Goal: Information Seeking & Learning: Learn about a topic

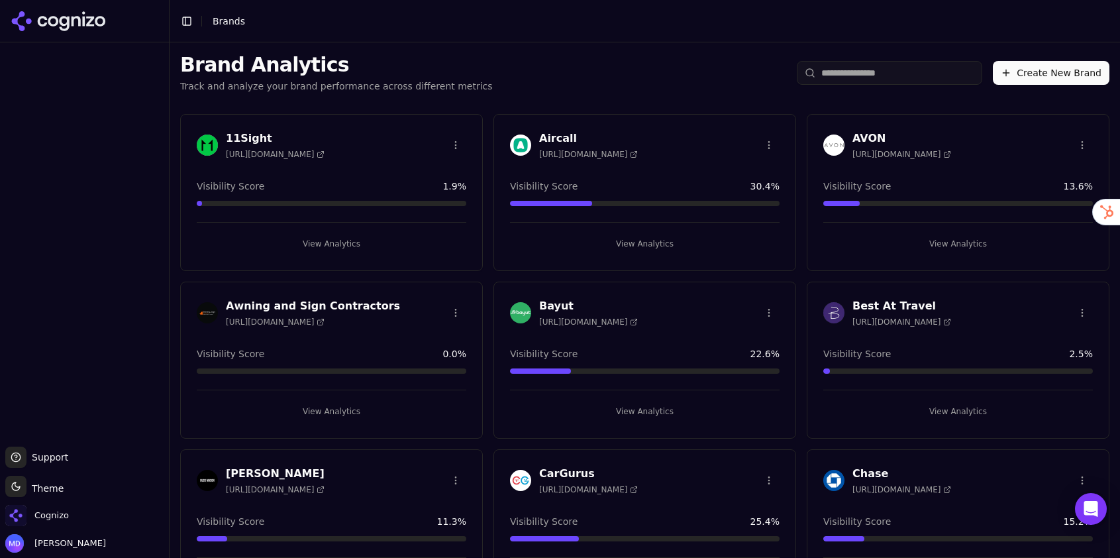
click at [829, 72] on input "search" at bounding box center [889, 73] width 185 height 24
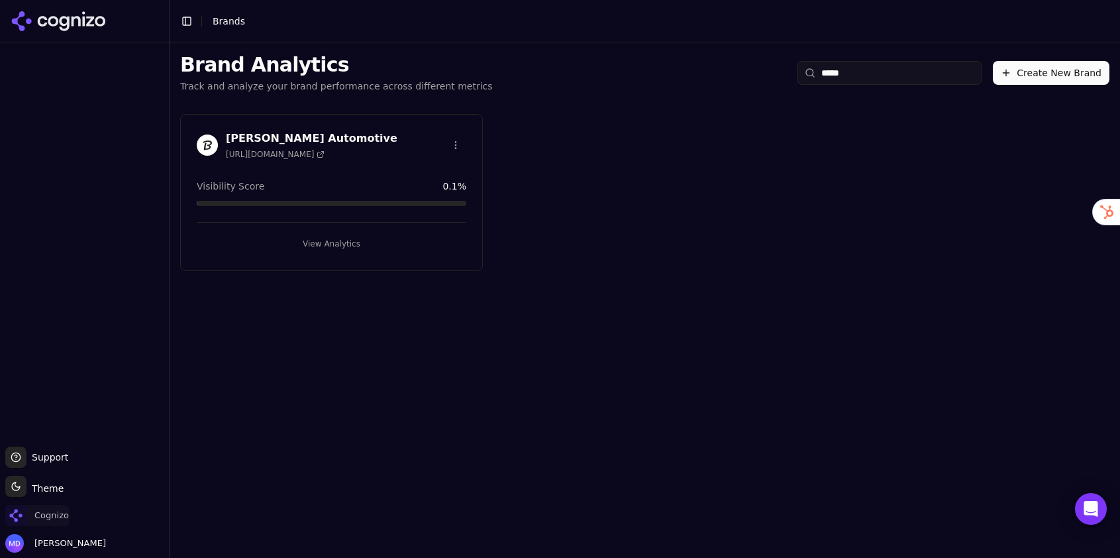
type input "*****"
click at [66, 517] on span "Cognizo" at bounding box center [51, 515] width 34 height 12
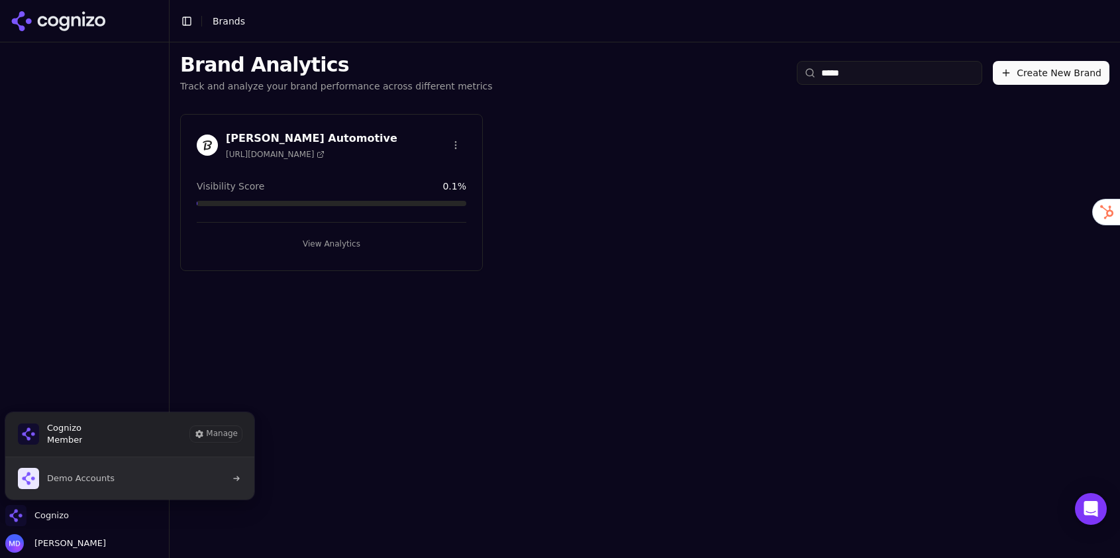
click at [106, 479] on span "Demo Accounts" at bounding box center [81, 478] width 68 height 12
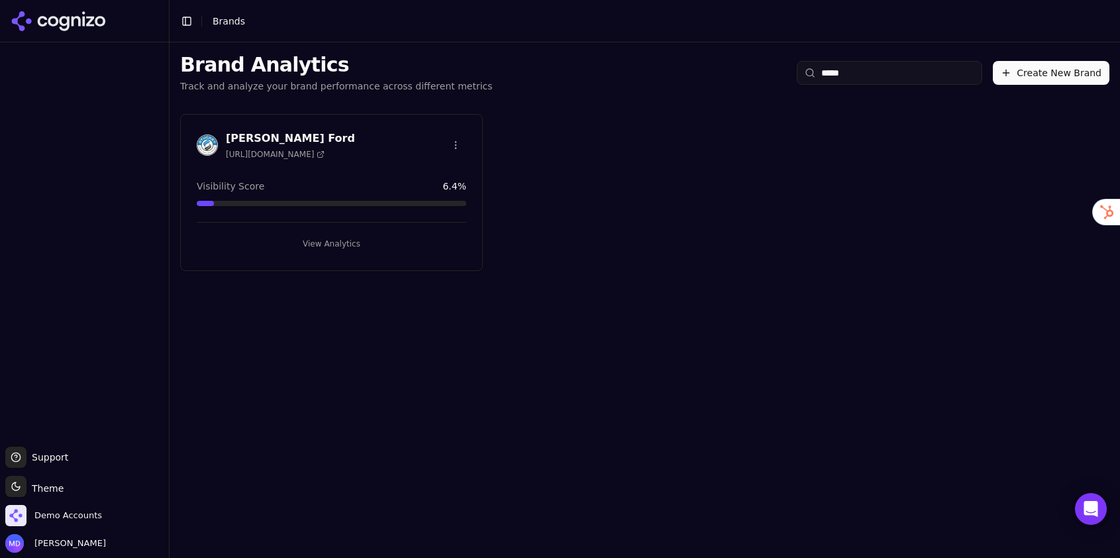
type input "*****"
click at [347, 239] on button "View Analytics" at bounding box center [332, 243] width 270 height 21
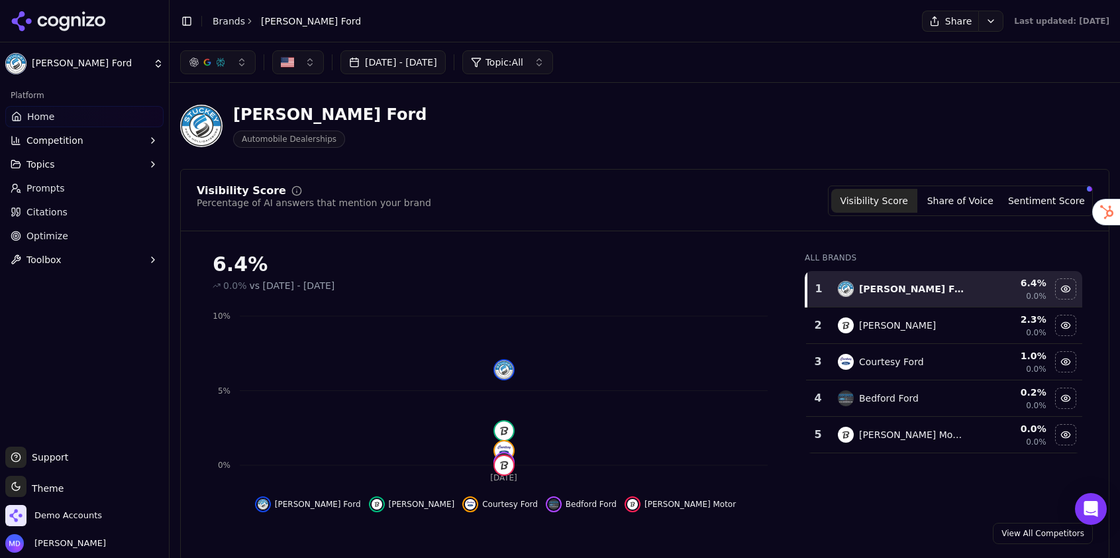
click at [90, 185] on link "Prompts" at bounding box center [84, 188] width 158 height 21
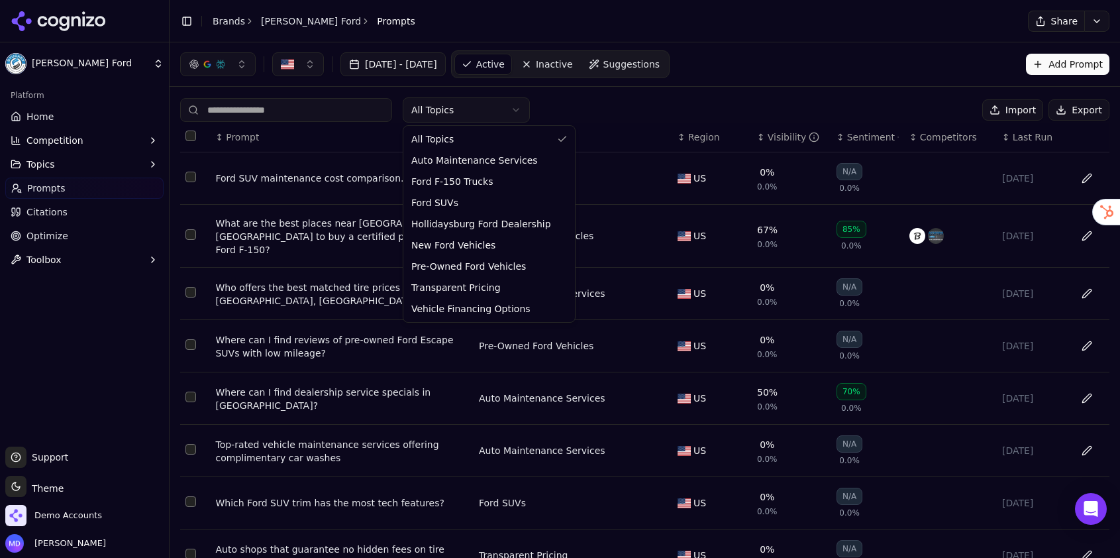
click at [463, 112] on html "Stuckey Ford Platform Home Competition Topics Prompts Citations Optimize Toolbo…" at bounding box center [560, 279] width 1120 height 558
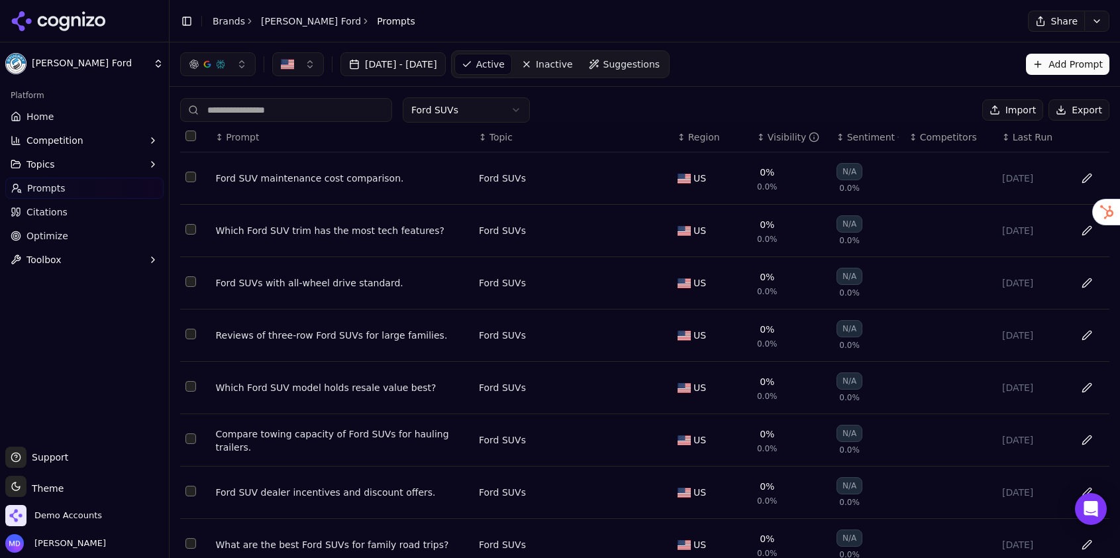
click at [1088, 550] on button "Data table" at bounding box center [1086, 544] width 21 height 21
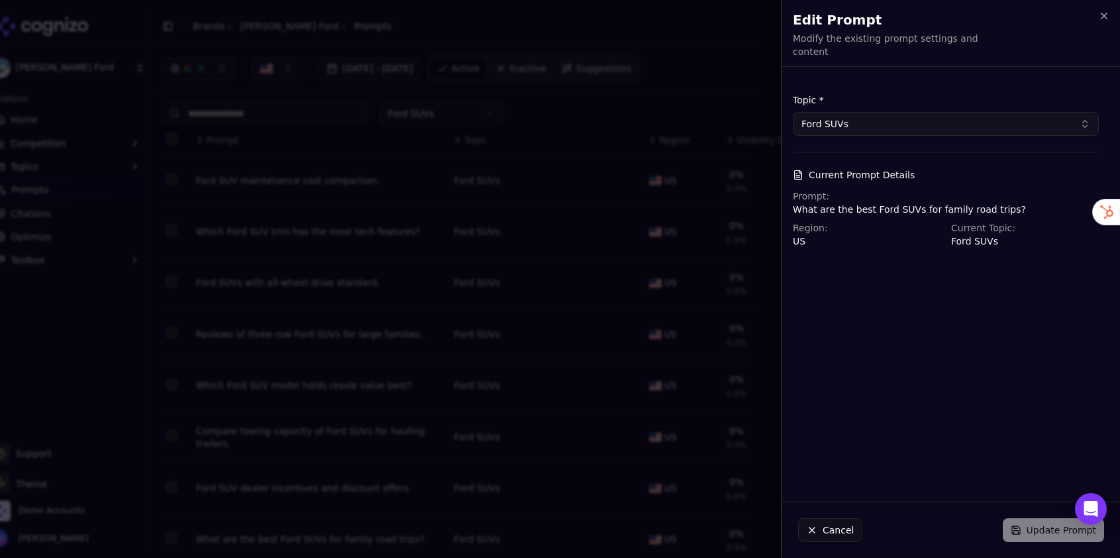
click at [883, 112] on button "Ford SUVs" at bounding box center [946, 124] width 306 height 24
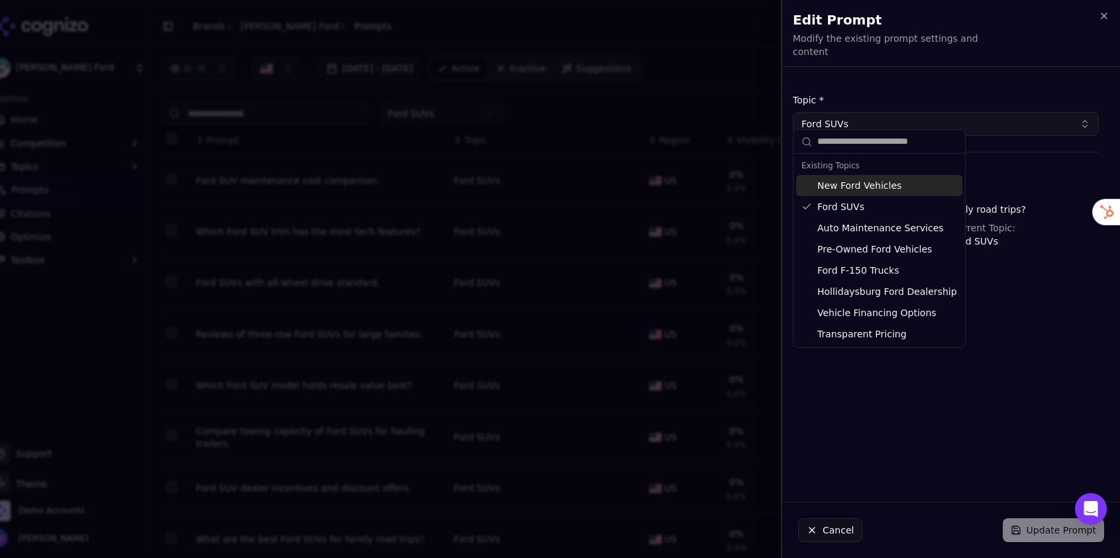
click at [883, 112] on button "Ford SUVs" at bounding box center [946, 124] width 306 height 24
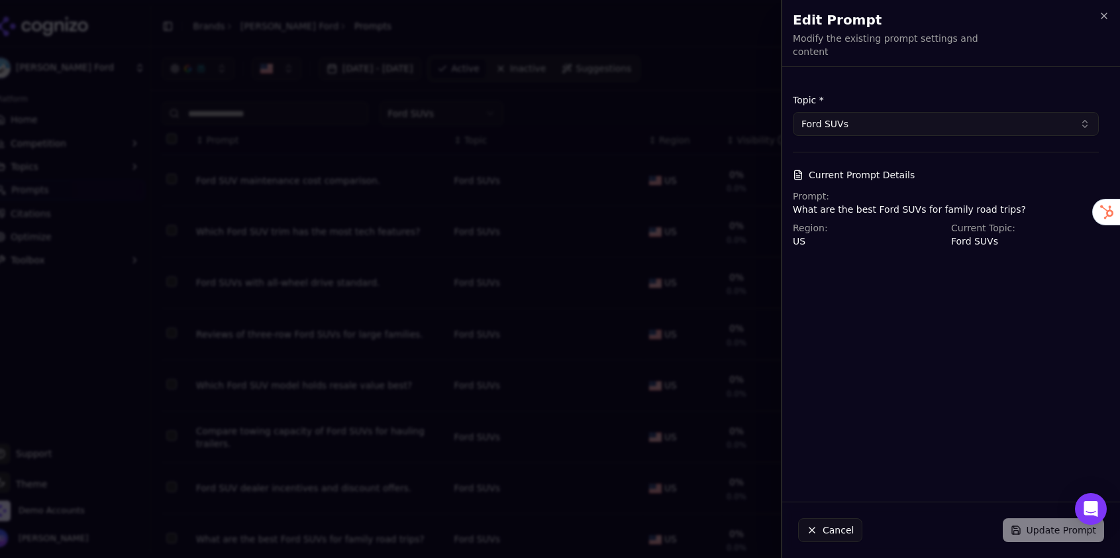
click at [880, 177] on div "Current Prompt Details Prompt: What are the best Ford SUVs for family road trip…" at bounding box center [946, 207] width 306 height 79
click at [882, 191] on div "Prompt: What are the best Ford SUVs for family road trips?" at bounding box center [946, 202] width 306 height 26
click at [1107, 16] on icon "button" at bounding box center [1104, 16] width 11 height 11
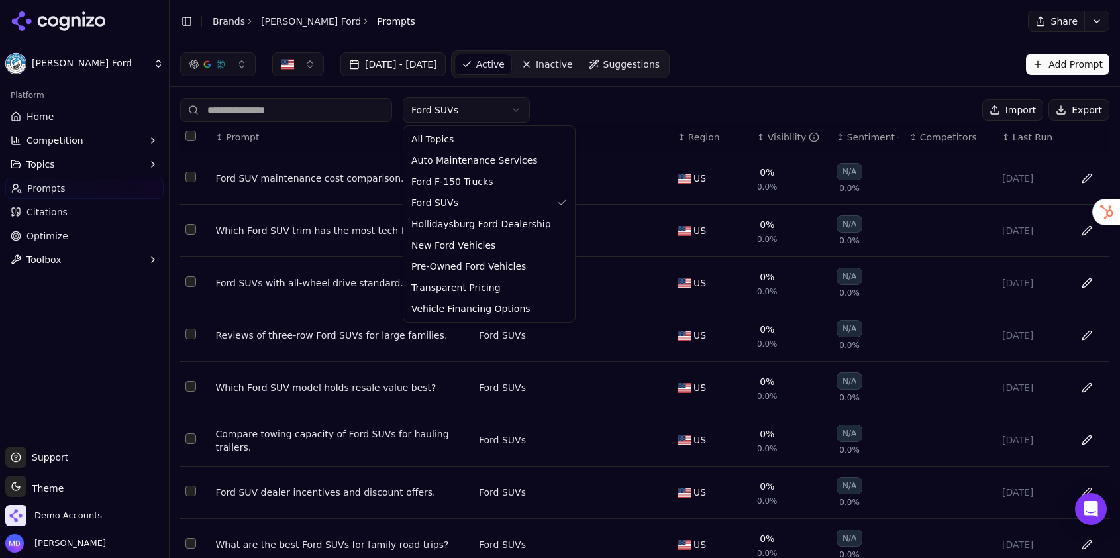
click at [474, 107] on html "Stuckey Ford Platform Home Competition Topics Prompts Citations Optimize Toolbo…" at bounding box center [560, 279] width 1120 height 558
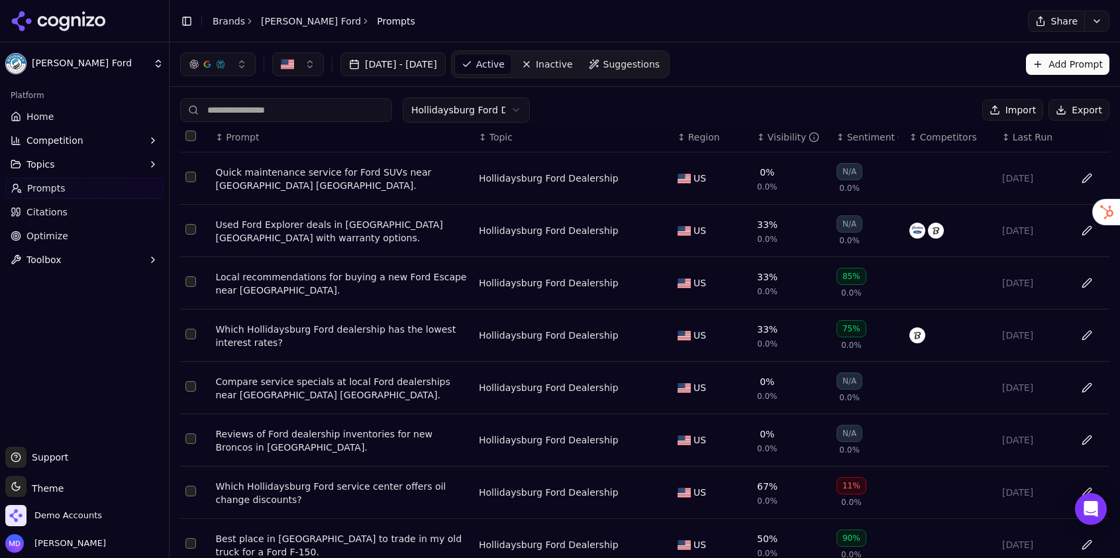
click at [82, 164] on button "Topics" at bounding box center [84, 164] width 158 height 21
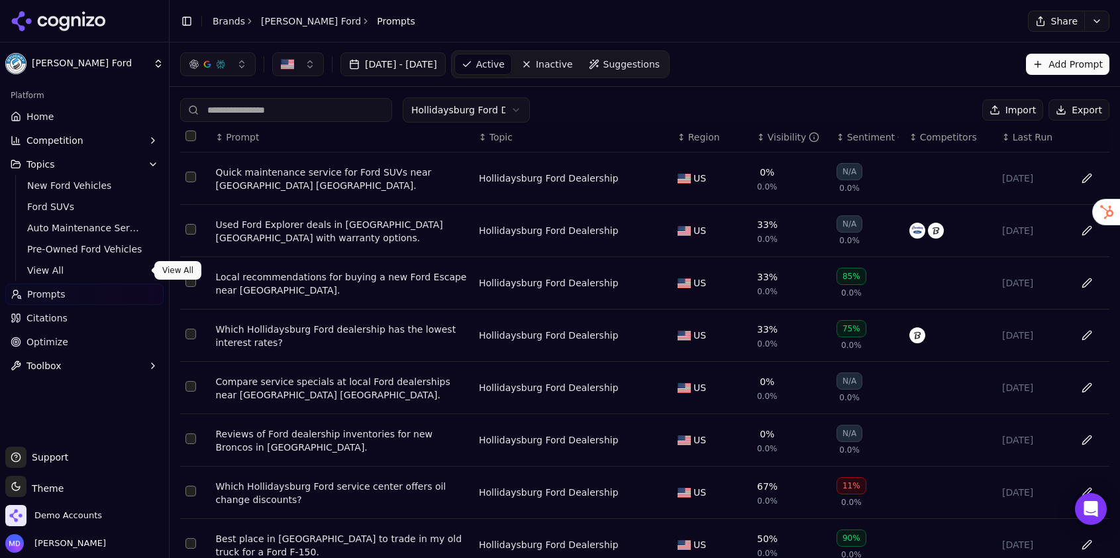
click at [56, 272] on span "View All" at bounding box center [84, 270] width 115 height 13
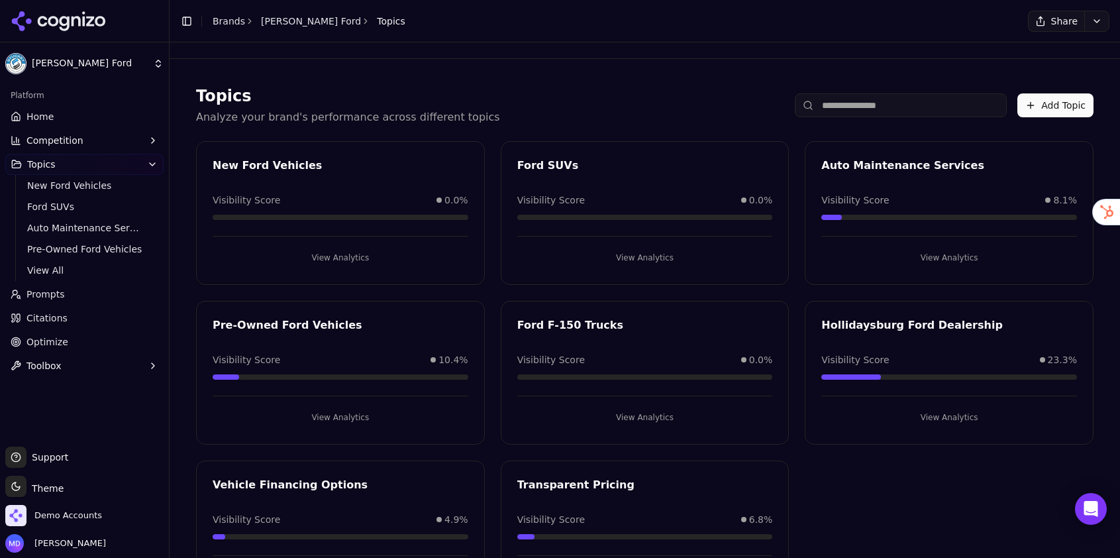
click at [946, 421] on button "View Analytics" at bounding box center [949, 417] width 256 height 21
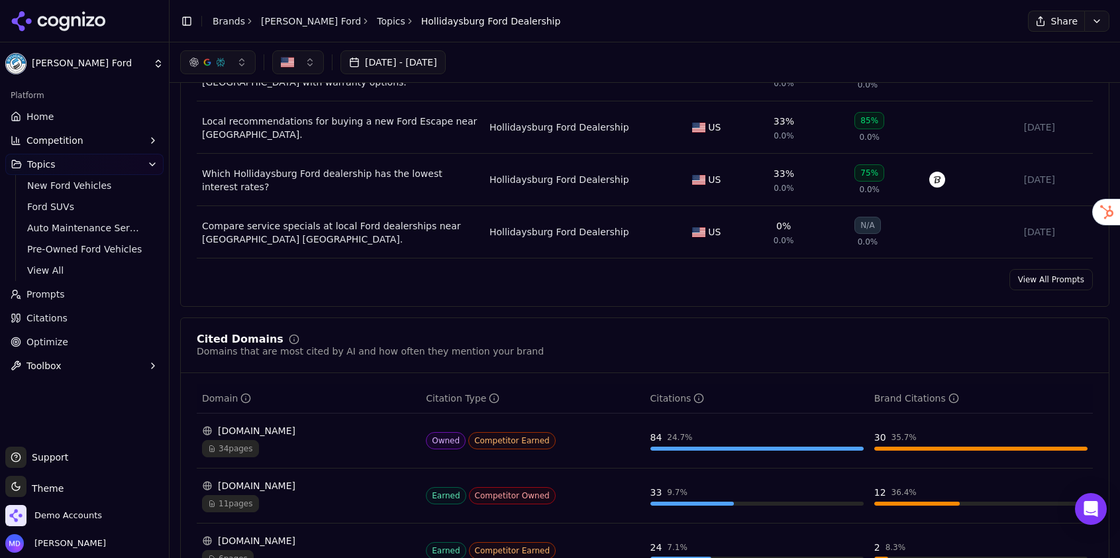
scroll to position [541, 0]
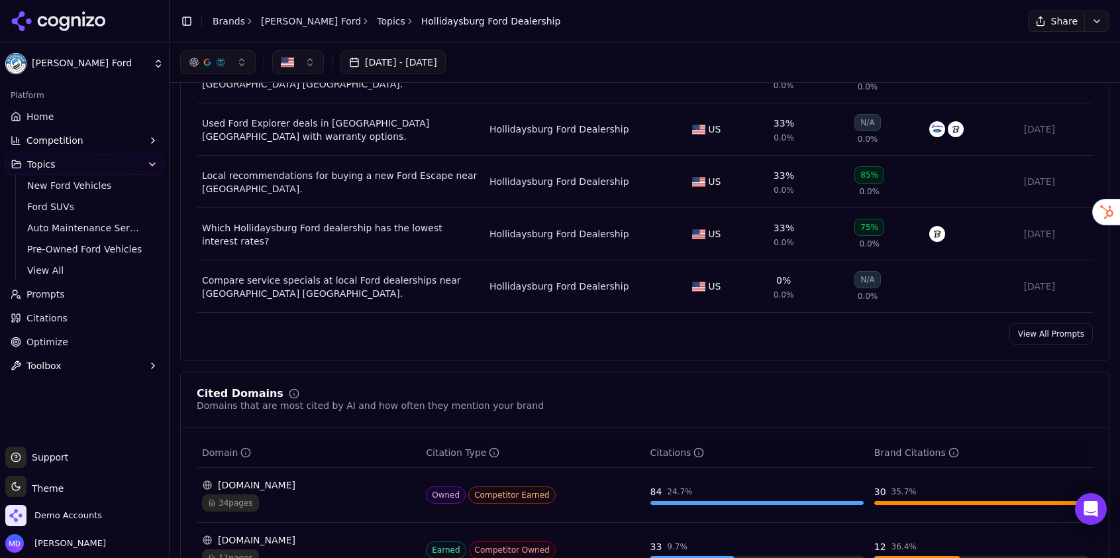
click at [53, 295] on span "Prompts" at bounding box center [45, 293] width 38 height 13
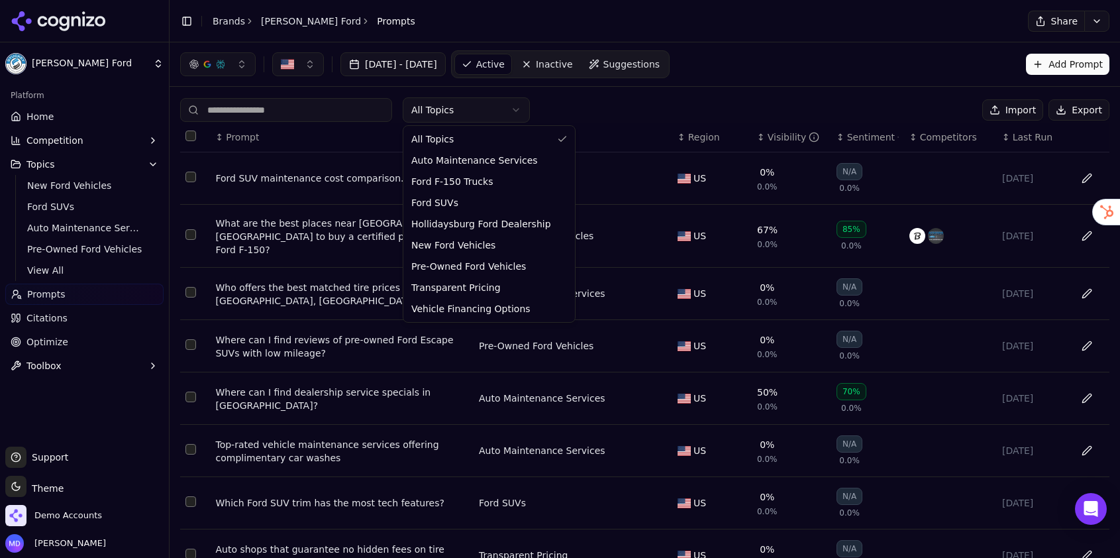
click at [492, 106] on html "Stuckey Ford Platform Home Competition Topics New Ford Vehicles Ford SUVs Auto …" at bounding box center [560, 279] width 1120 height 558
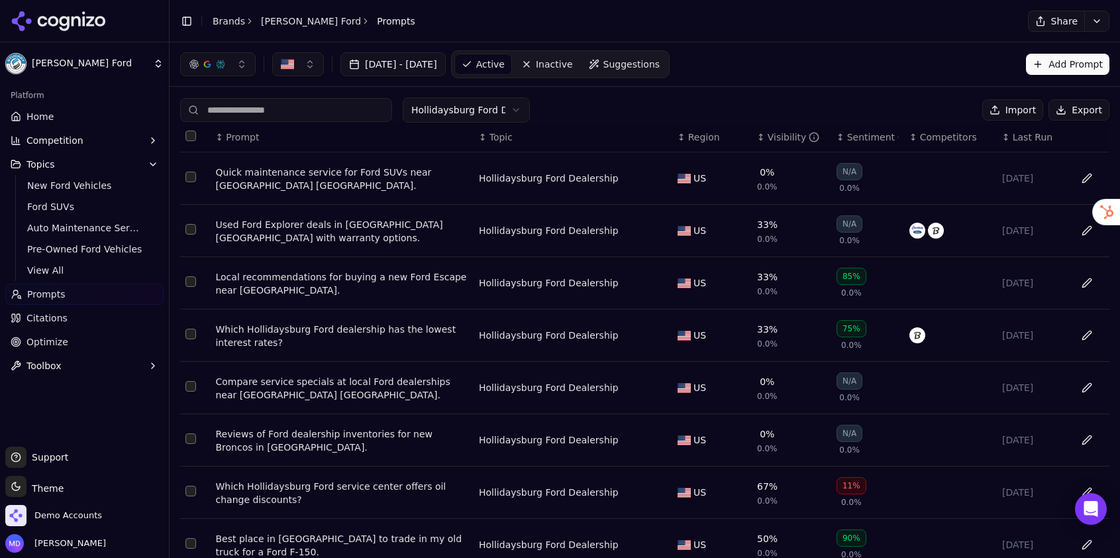
click at [393, 222] on div "Used Ford Explorer deals in Hollidaysburg PA with warranty options." at bounding box center [341, 231] width 253 height 26
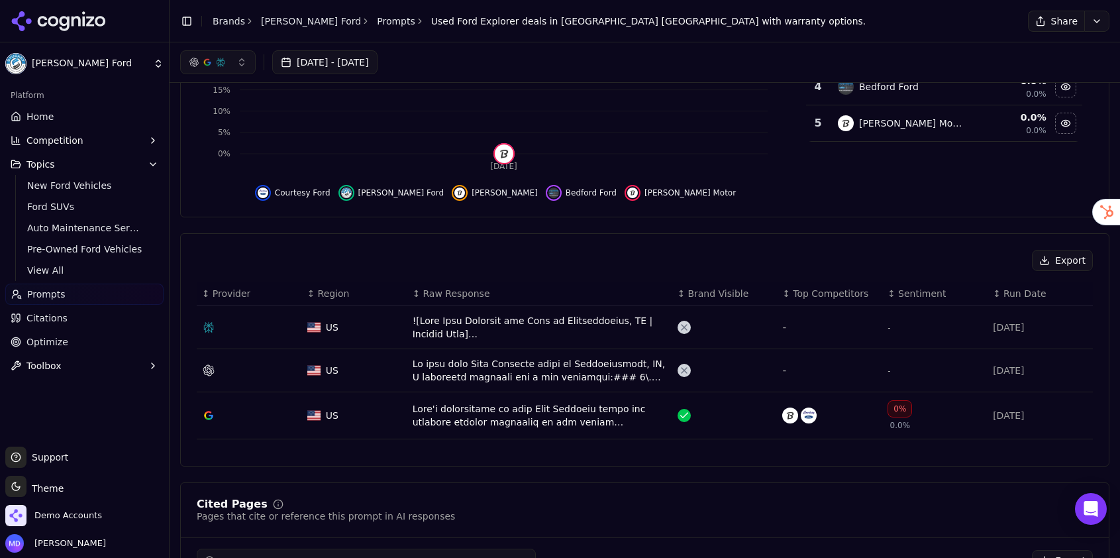
scroll to position [237, 0]
click at [433, 372] on div "Data table" at bounding box center [540, 369] width 254 height 26
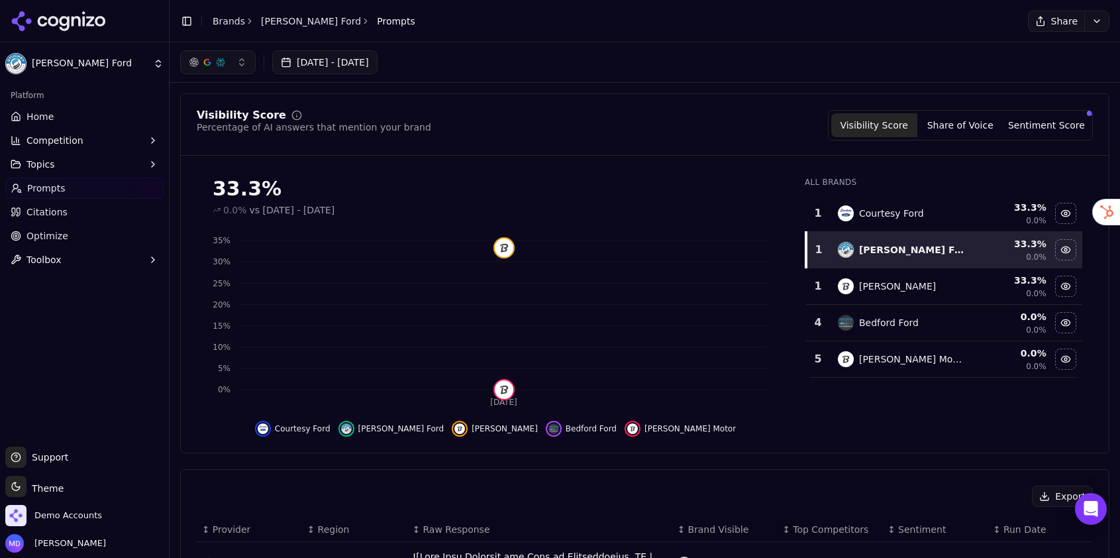
scroll to position [278, 0]
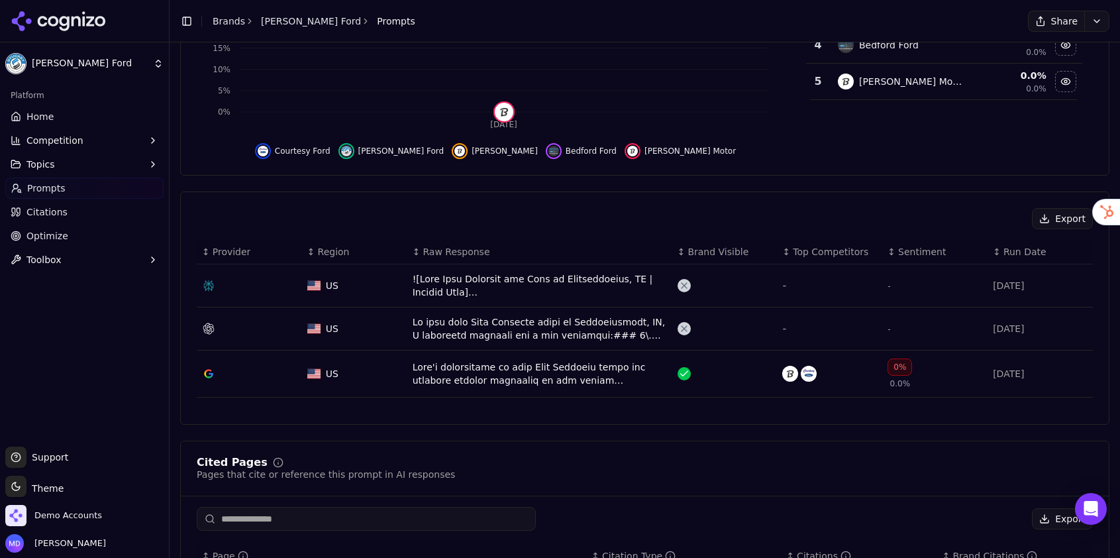
click at [511, 282] on div "Data table" at bounding box center [540, 285] width 254 height 26
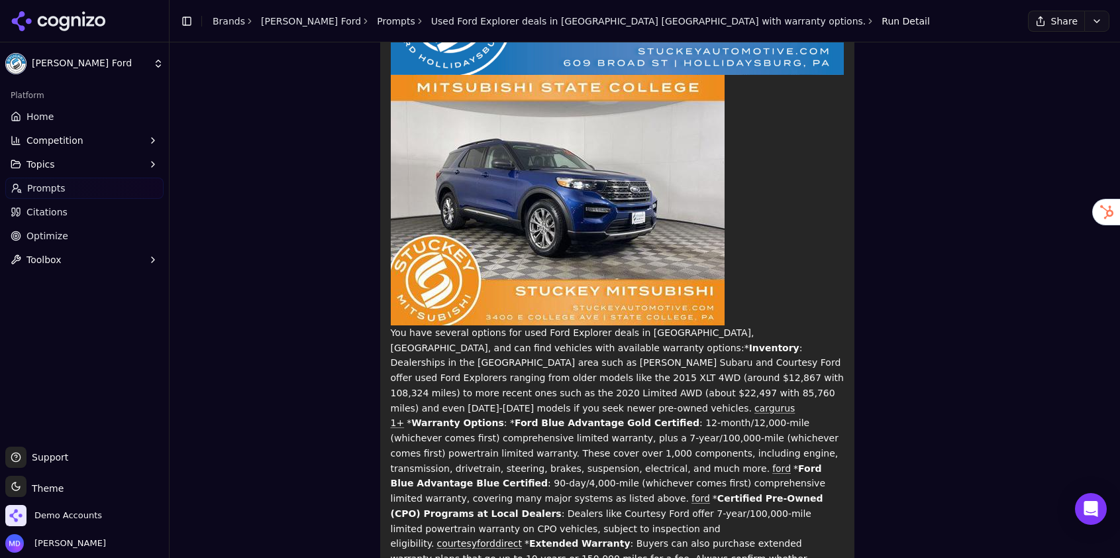
scroll to position [1396, 0]
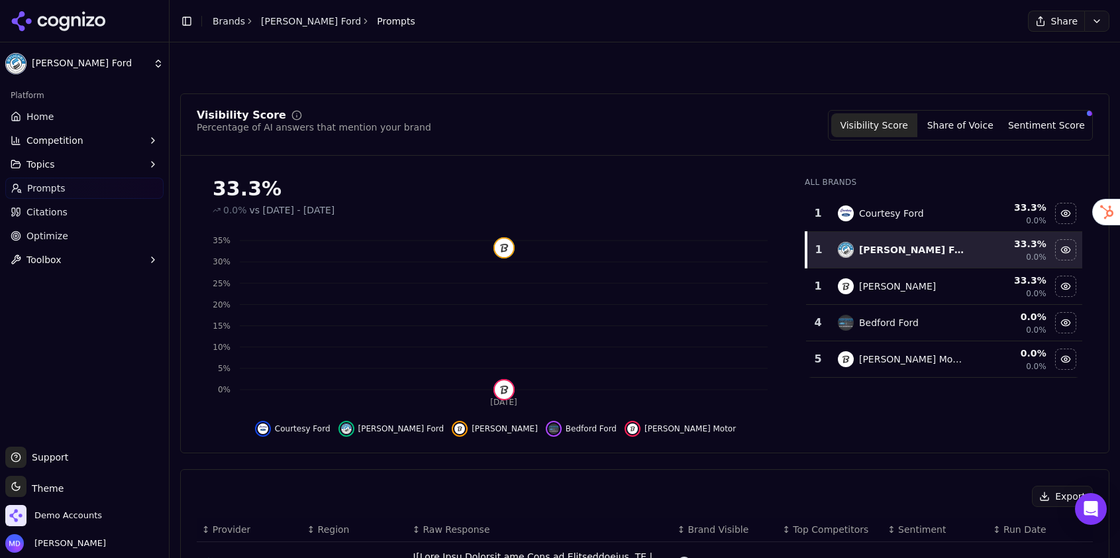
scroll to position [318, 0]
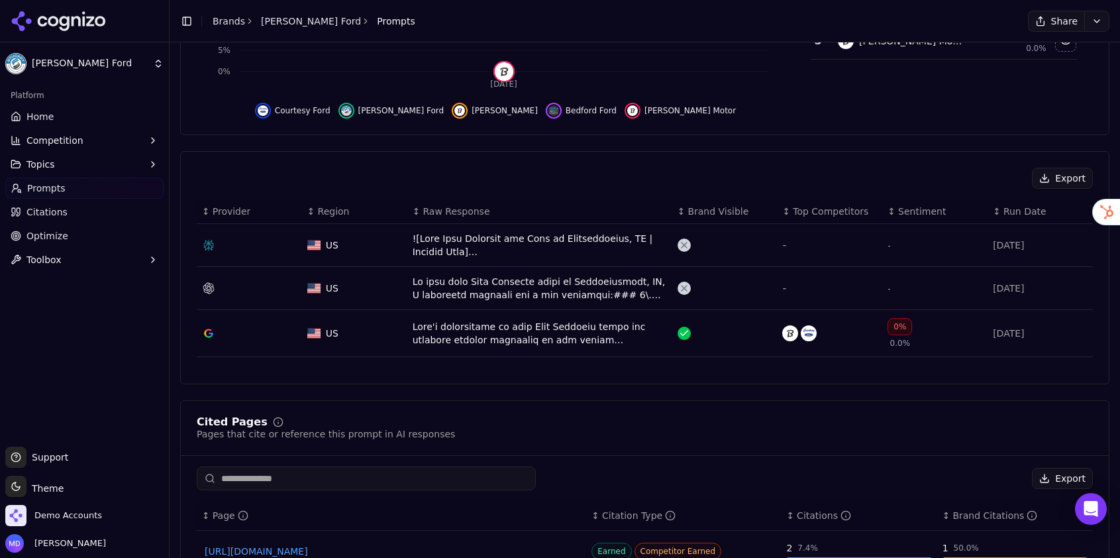
click at [421, 239] on div "Data table" at bounding box center [540, 245] width 254 height 26
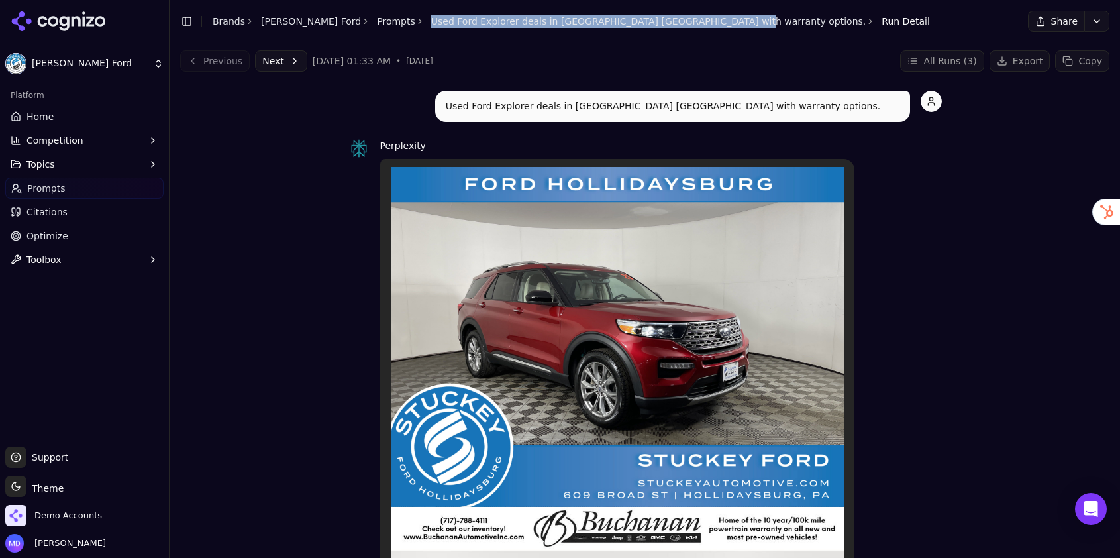
drag, startPoint x: 380, startPoint y: 22, endPoint x: 671, endPoint y: 22, distance: 290.8
click at [671, 22] on ol "Brands Stuckey Ford Prompts Used Ford Explorer deals in Hollidaysburg PA with w…" at bounding box center [571, 21] width 717 height 13
copy link "Used Ford Explorer deals in Hollidaysburg PA with warranty options."
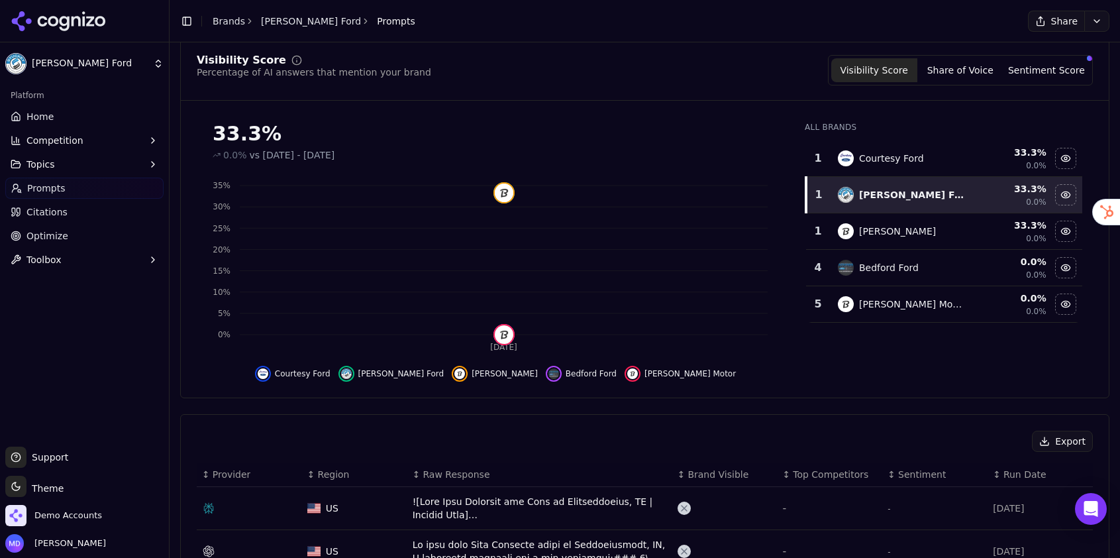
scroll to position [73, 0]
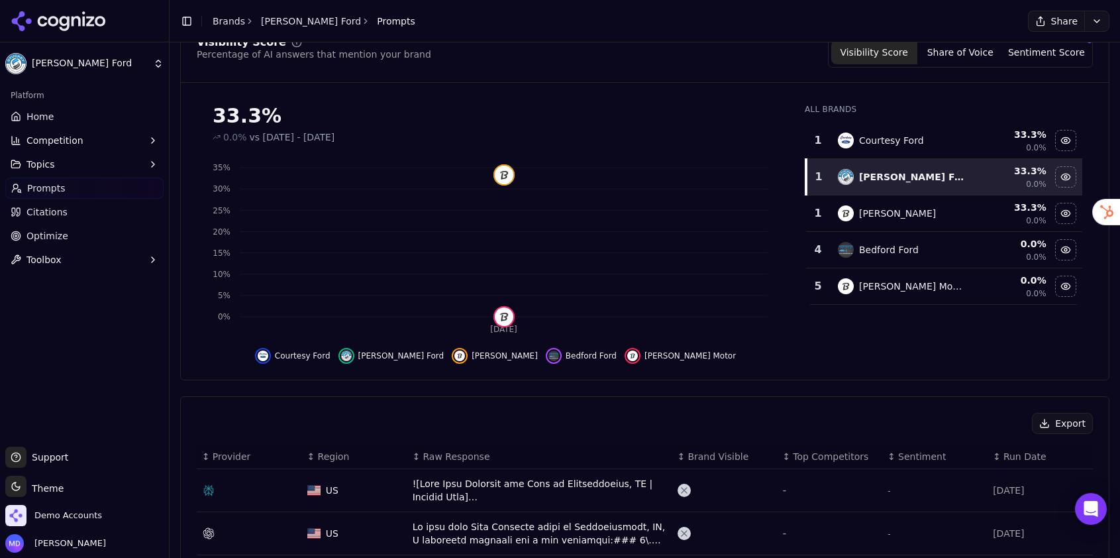
click at [490, 482] on div "Data table" at bounding box center [540, 490] width 254 height 26
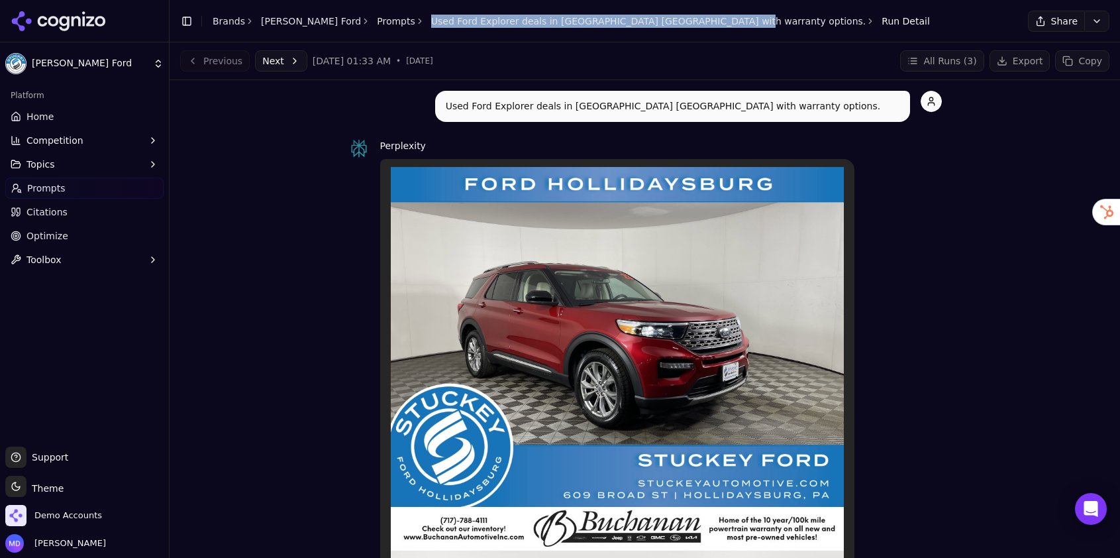
drag, startPoint x: 376, startPoint y: 12, endPoint x: 465, endPoint y: 29, distance: 91.1
click at [466, 29] on div "Toggle Sidebar Brands Stuckey Ford Prompts Used Ford Explorer deals in Holliday…" at bounding box center [555, 21] width 771 height 19
copy link "Used Ford Explorer deals in Hollidaysburg PA with warranty options."
click at [54, 191] on span "Prompts" at bounding box center [46, 188] width 38 height 13
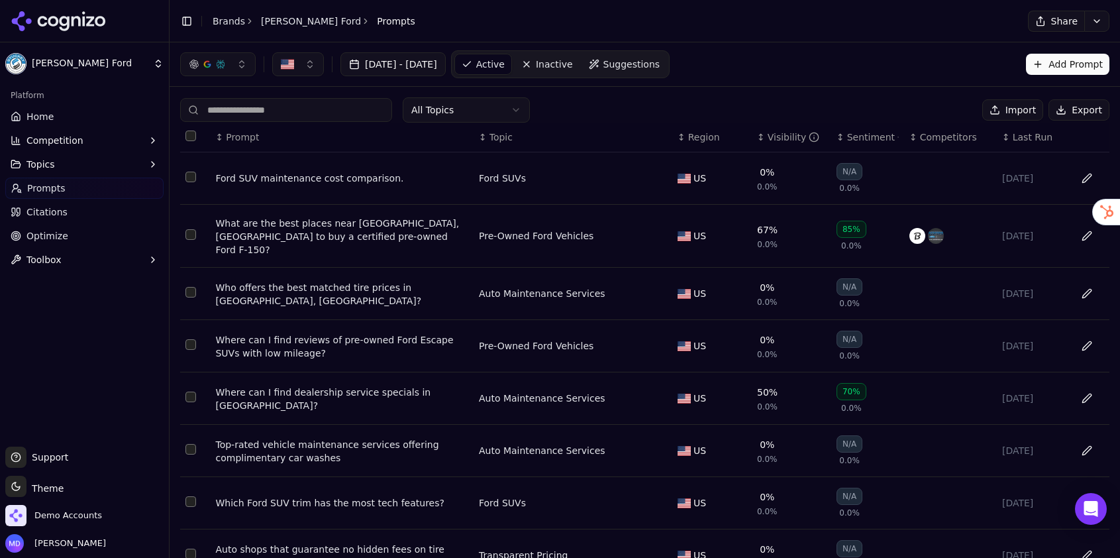
click at [494, 107] on html "Stuckey Ford Platform Home Competition Topics Prompts Citations Optimize Toolbo…" at bounding box center [560, 279] width 1120 height 558
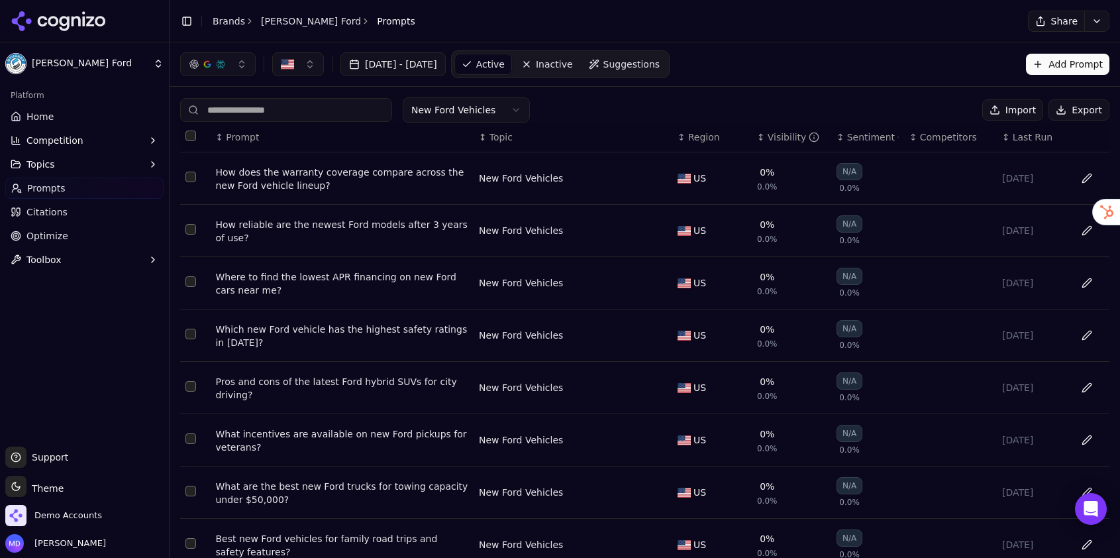
click at [479, 105] on html "Stuckey Ford Platform Home Competition Topics Prompts Citations Optimize Toolbo…" at bounding box center [560, 279] width 1120 height 558
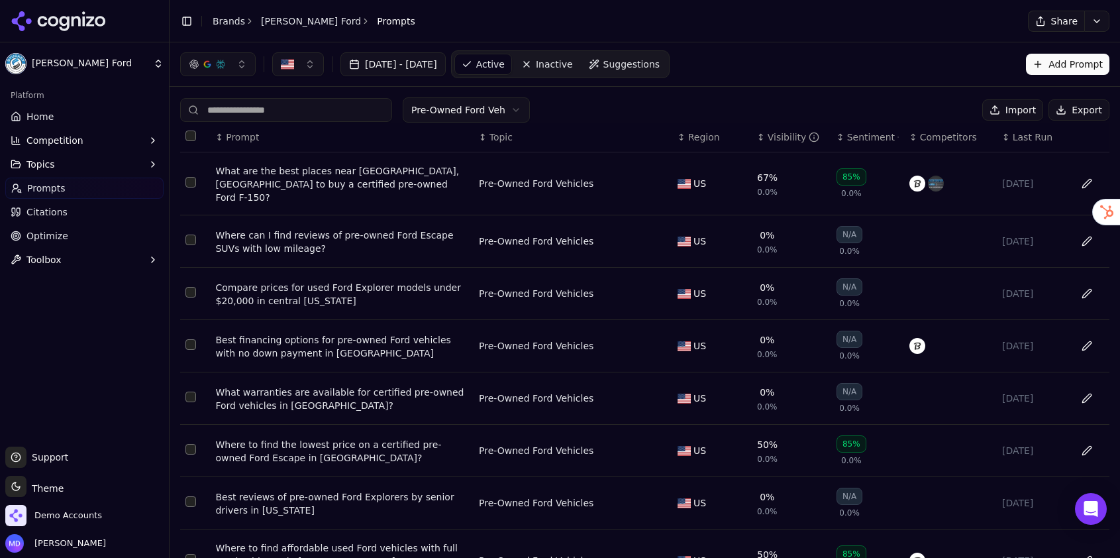
click at [404, 176] on div "What are the best places near Hollidaysburg, PA to buy a certified pre-owned Fo…" at bounding box center [341, 184] width 253 height 40
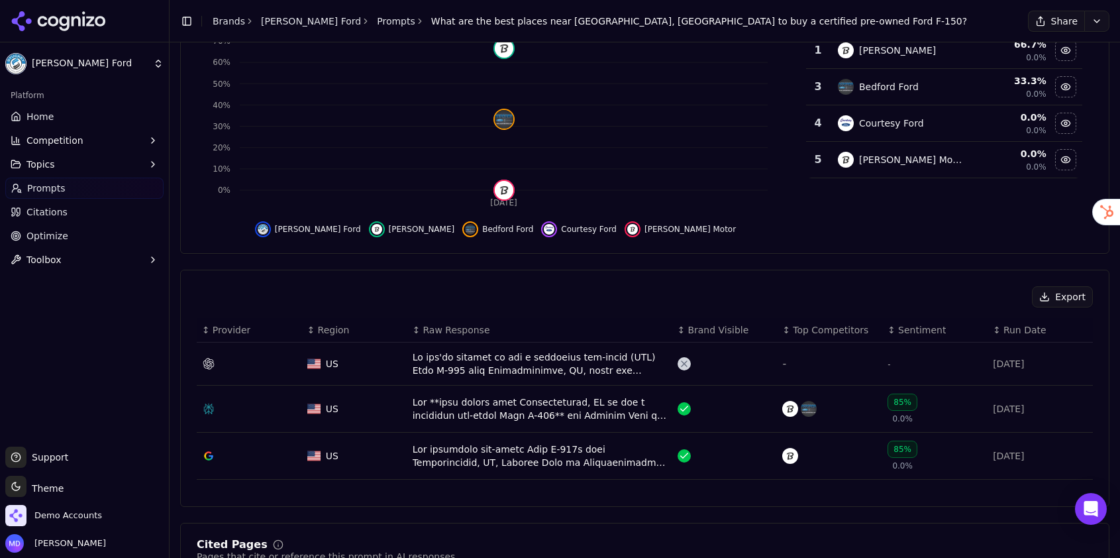
scroll to position [239, 0]
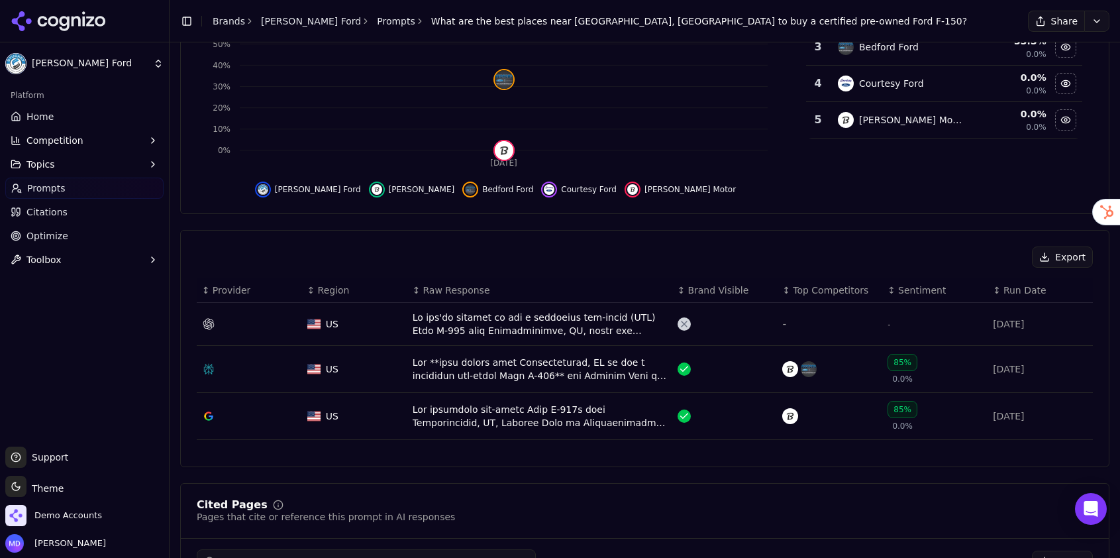
click at [450, 325] on div "Data table" at bounding box center [540, 324] width 254 height 26
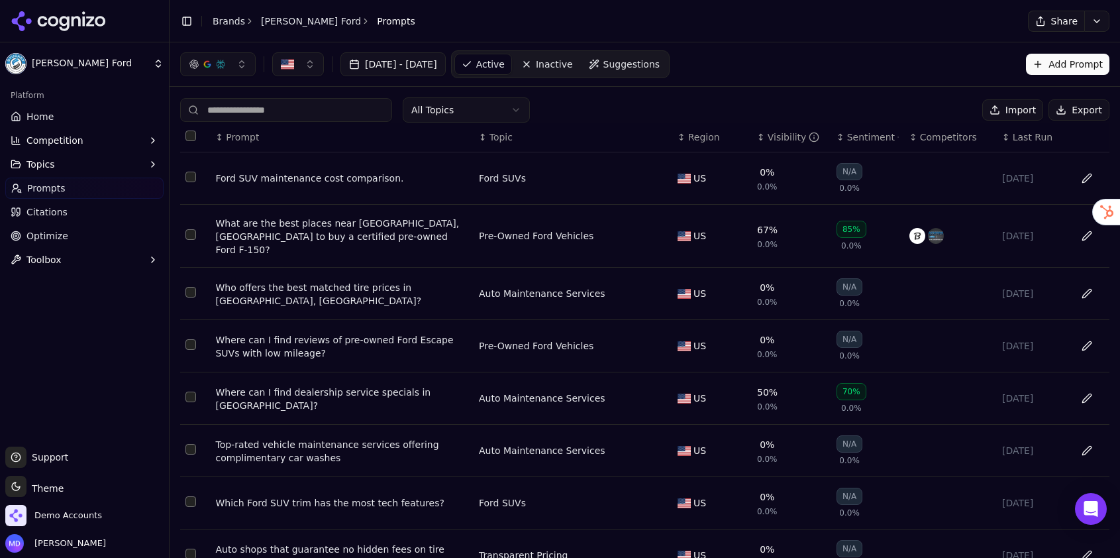
click at [374, 386] on div "Where can I find dealership service specials in Hollidaysburg?" at bounding box center [341, 399] width 253 height 26
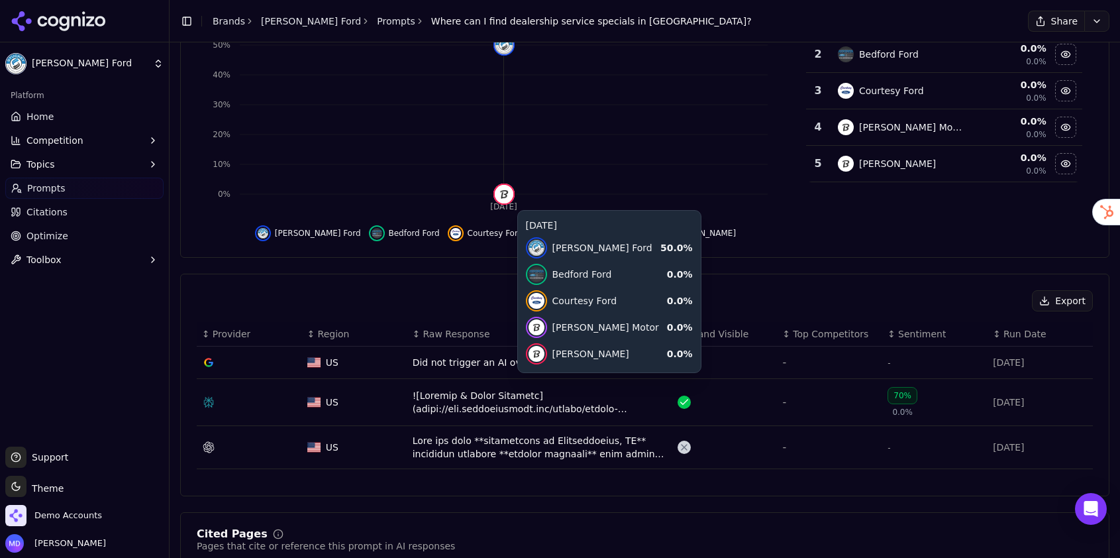
scroll to position [196, 0]
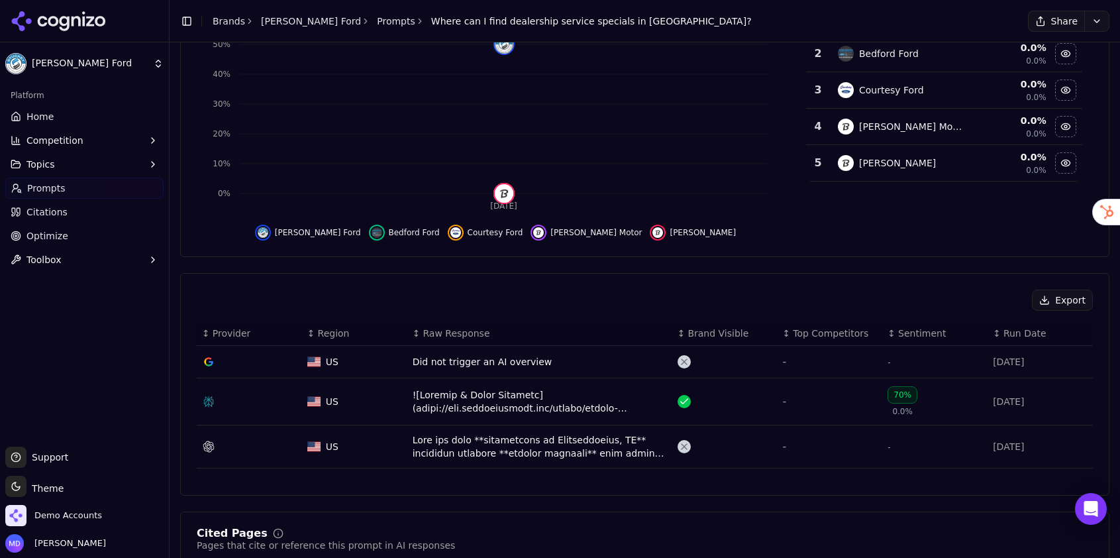
click at [456, 447] on div "Data table" at bounding box center [540, 446] width 254 height 26
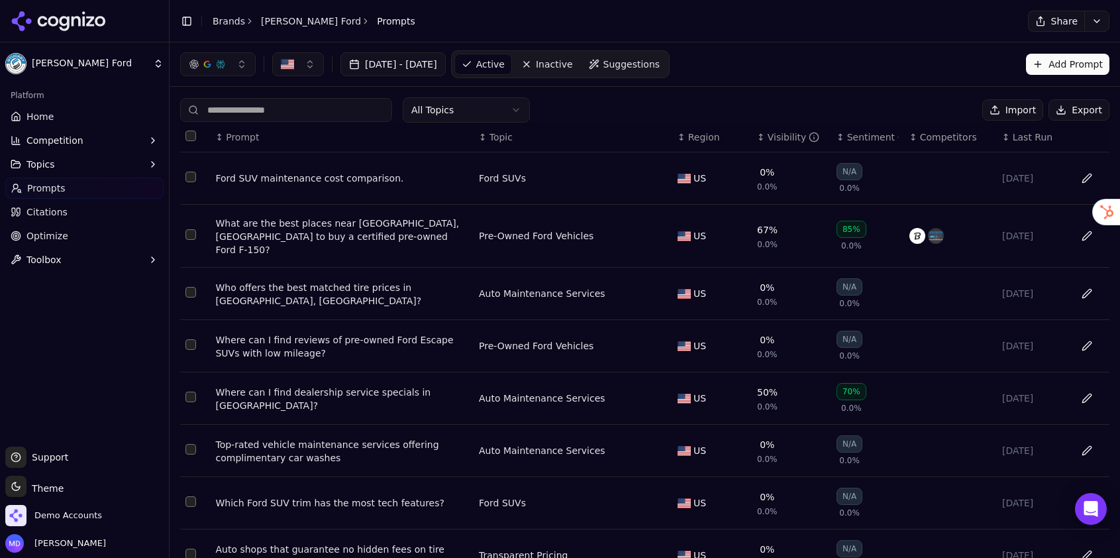
click at [469, 113] on html "Stuckey Ford Platform Home Competition Topics Prompts Citations Optimize Toolbo…" at bounding box center [560, 279] width 1120 height 558
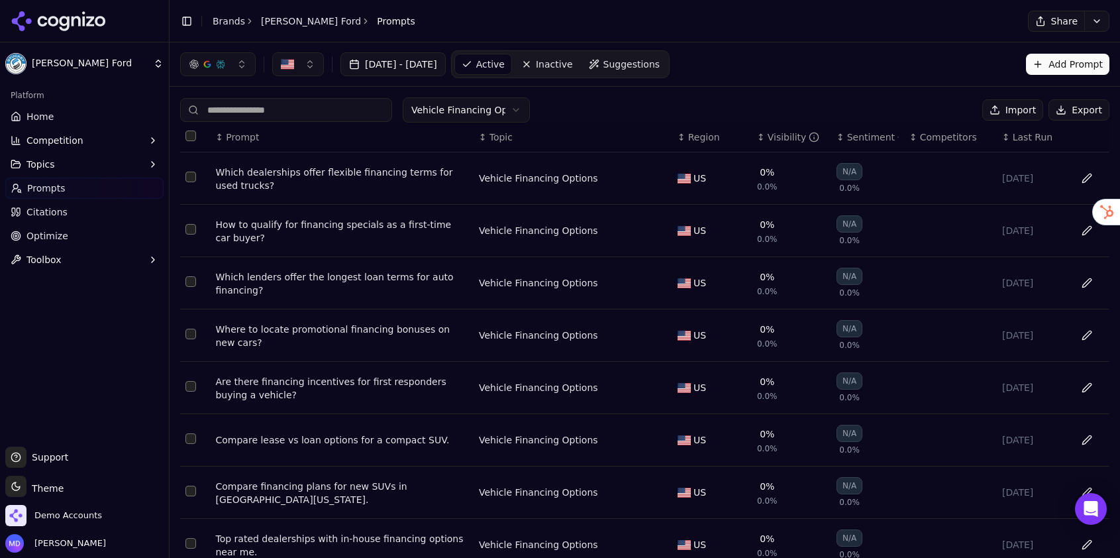
scroll to position [164, 0]
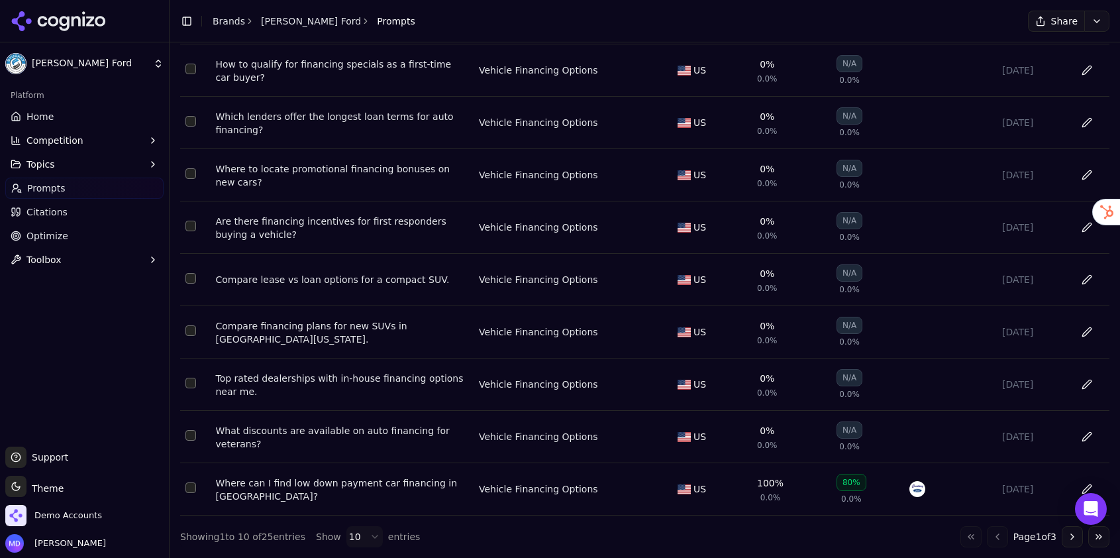
click at [367, 488] on div "Where can I find low down payment car financing in Hollidaysburg?" at bounding box center [341, 489] width 253 height 26
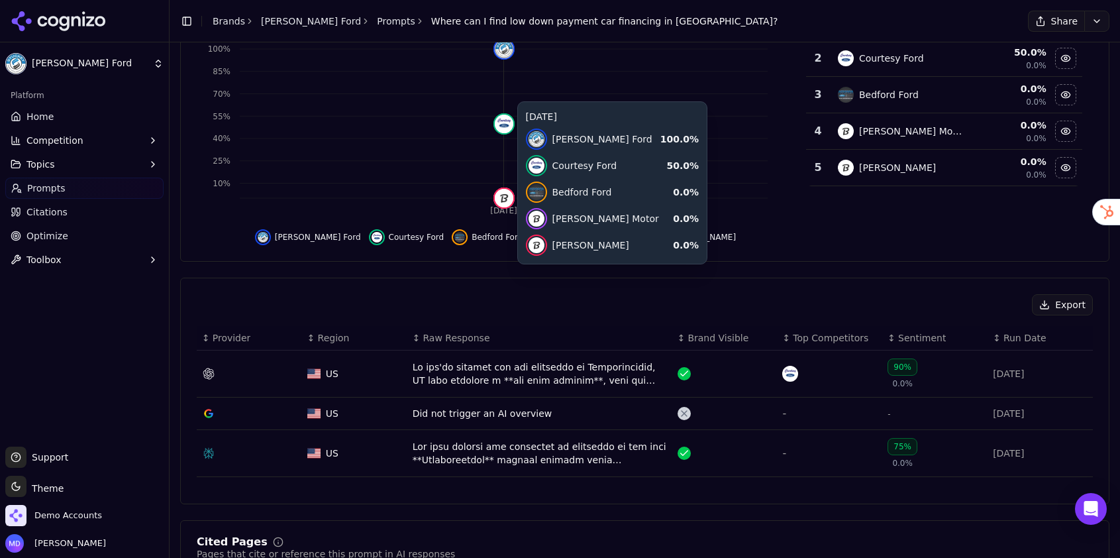
scroll to position [191, 0]
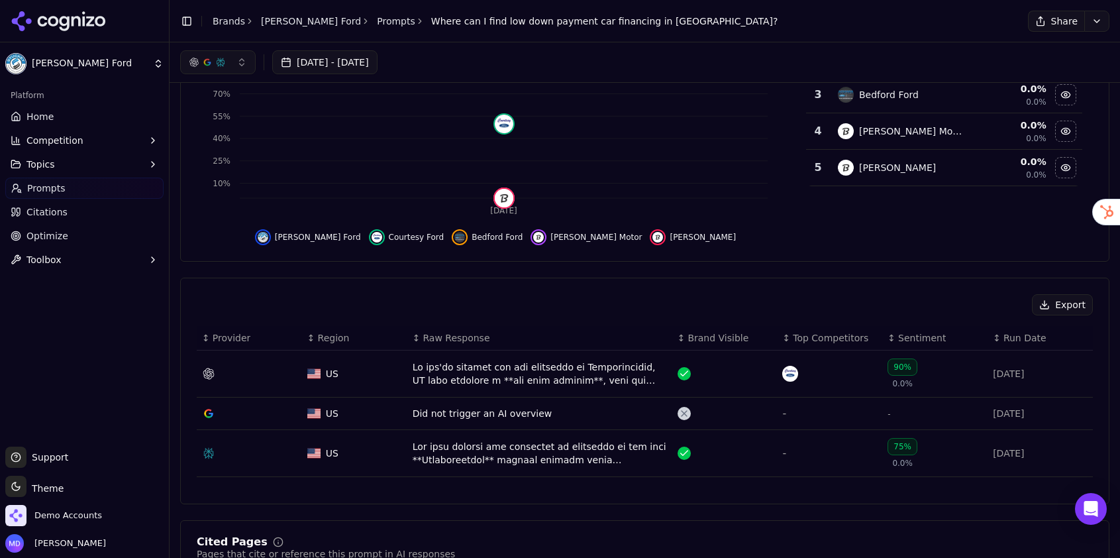
click at [504, 379] on div "Data table" at bounding box center [540, 373] width 254 height 26
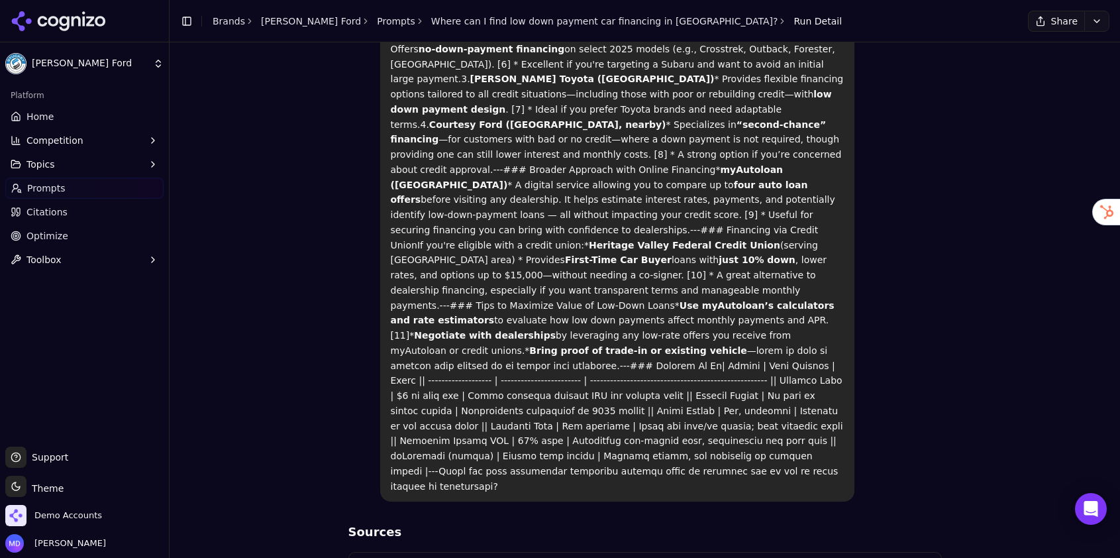
scroll to position [700, 0]
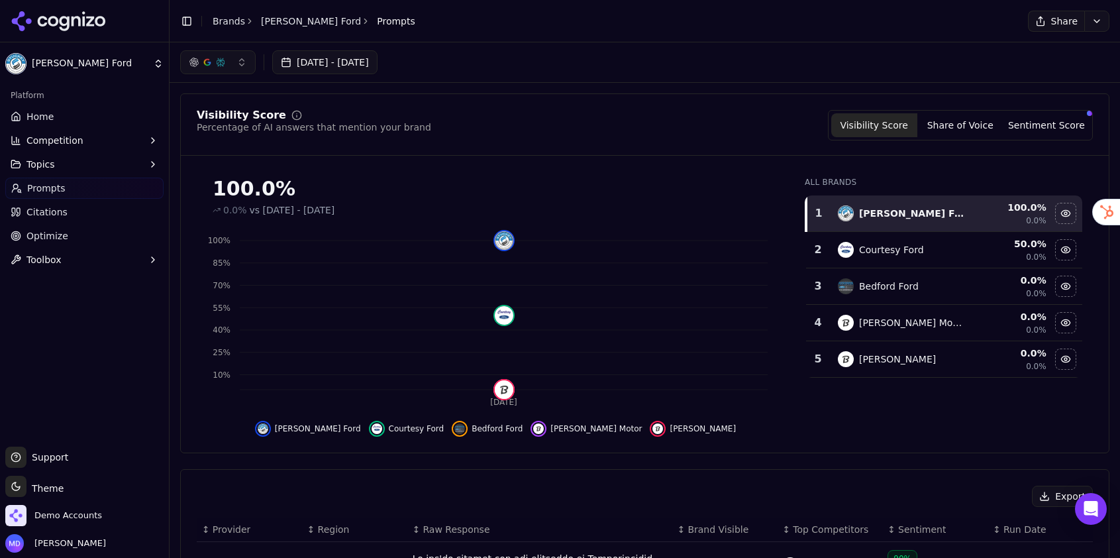
click at [60, 195] on link "Prompts" at bounding box center [84, 188] width 158 height 21
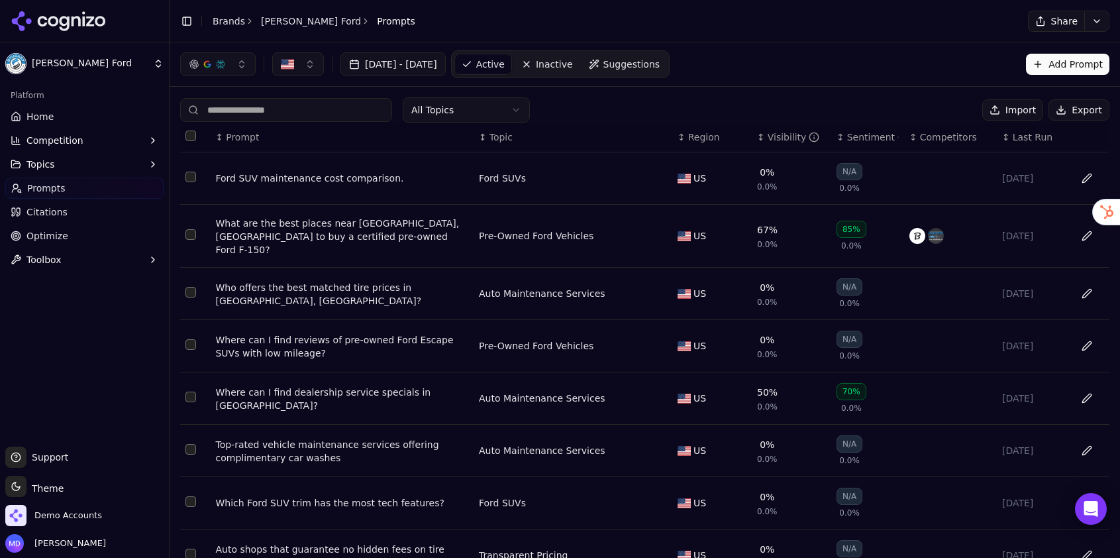
click at [853, 132] on div "Sentiment" at bounding box center [873, 137] width 52 height 13
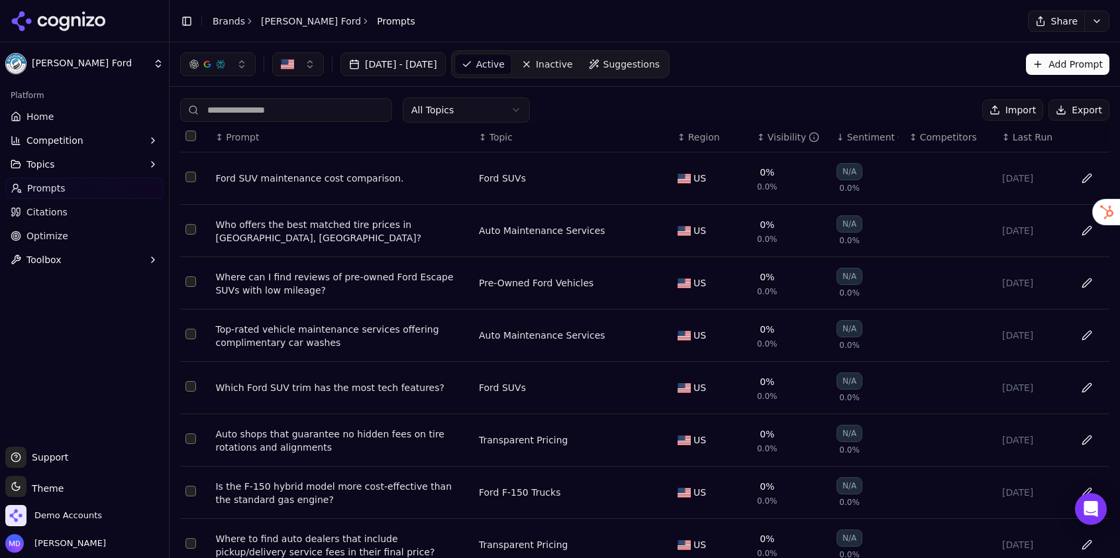
click at [854, 133] on div "Sentiment" at bounding box center [873, 137] width 52 height 13
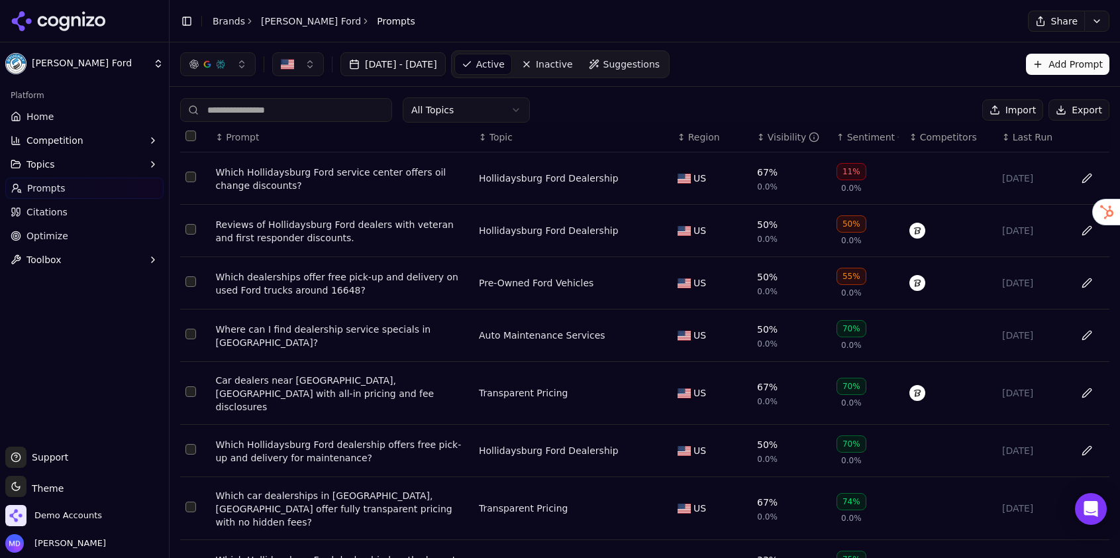
click at [445, 176] on div "Which Hollidaysburg Ford service center offers oil change discounts?" at bounding box center [341, 179] width 253 height 26
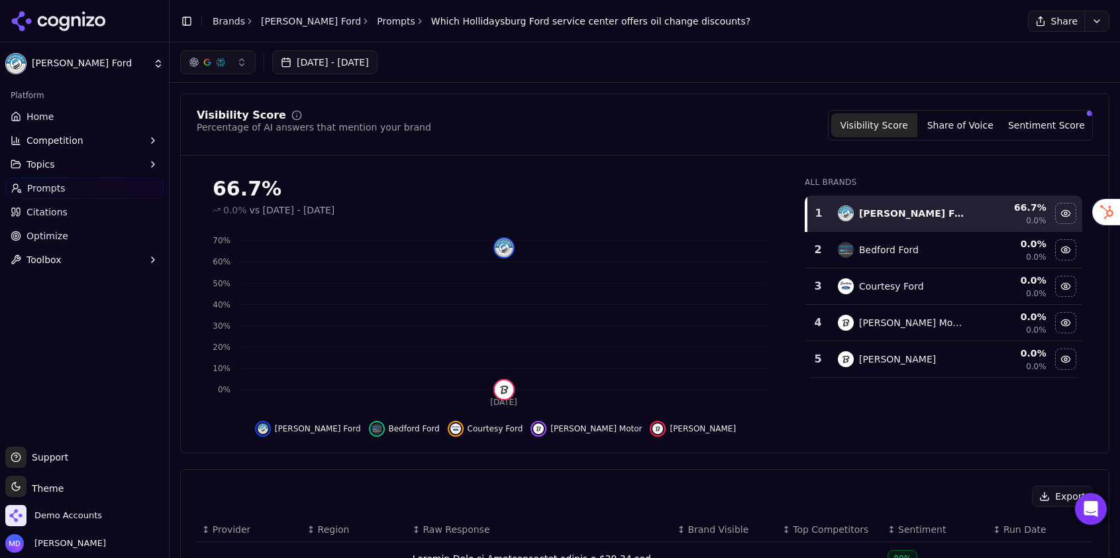
scroll to position [264, 0]
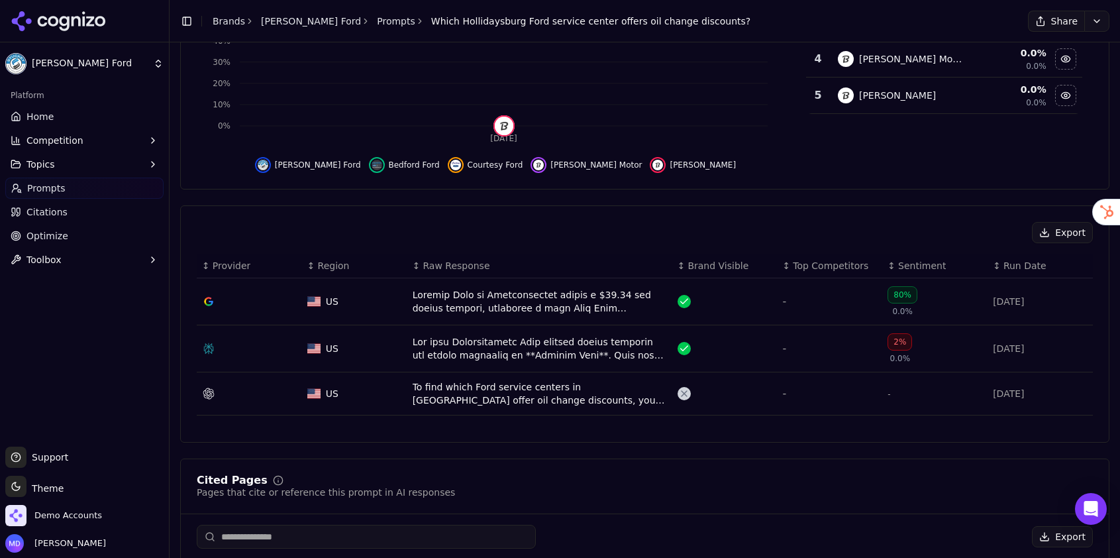
click at [433, 404] on div "To find which Ford service centers in Hollidaysburg offer oil change discounts,…" at bounding box center [540, 393] width 254 height 26
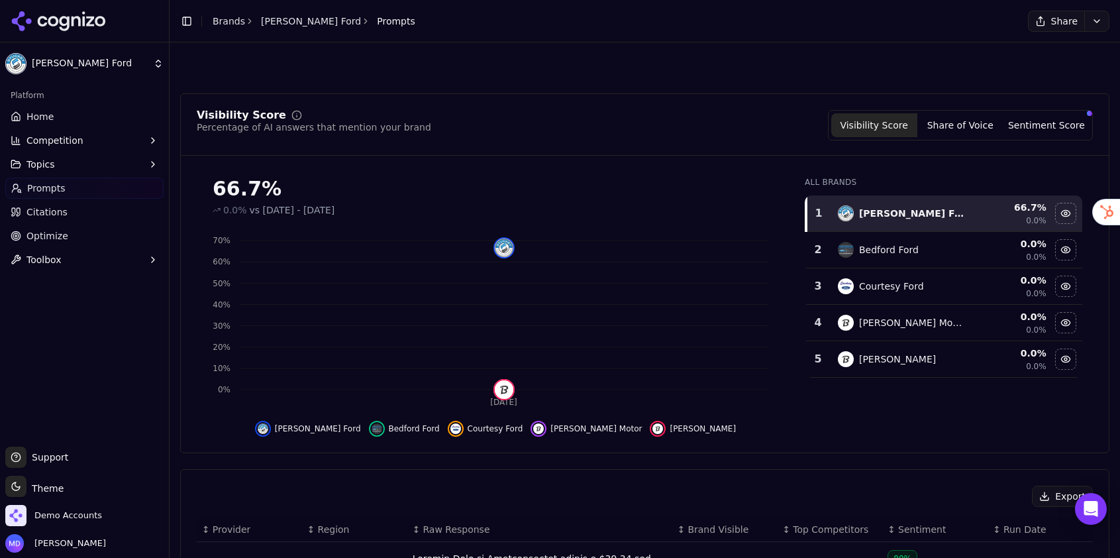
scroll to position [304, 0]
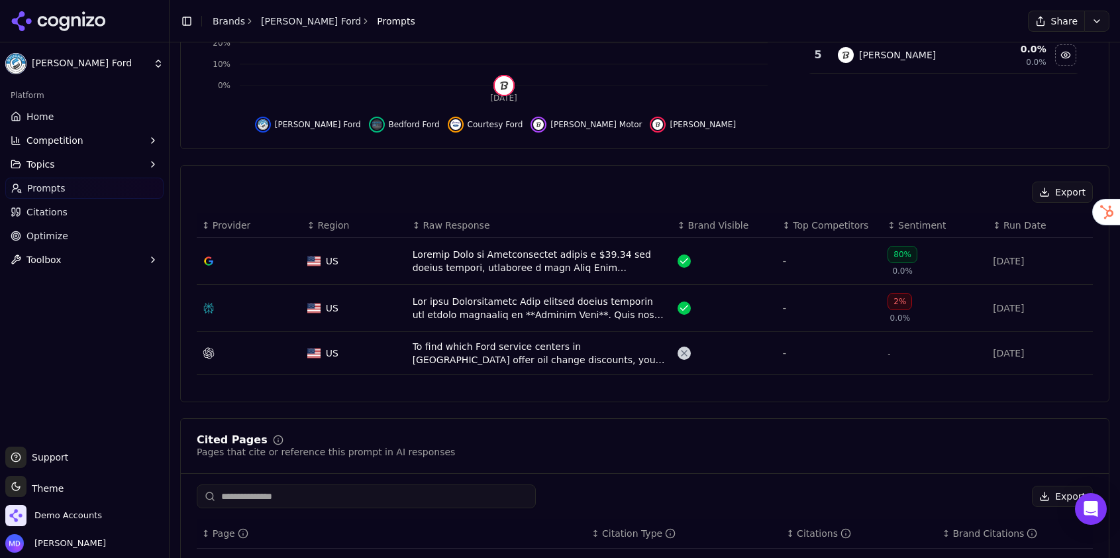
click at [416, 297] on div "Data table" at bounding box center [540, 308] width 254 height 26
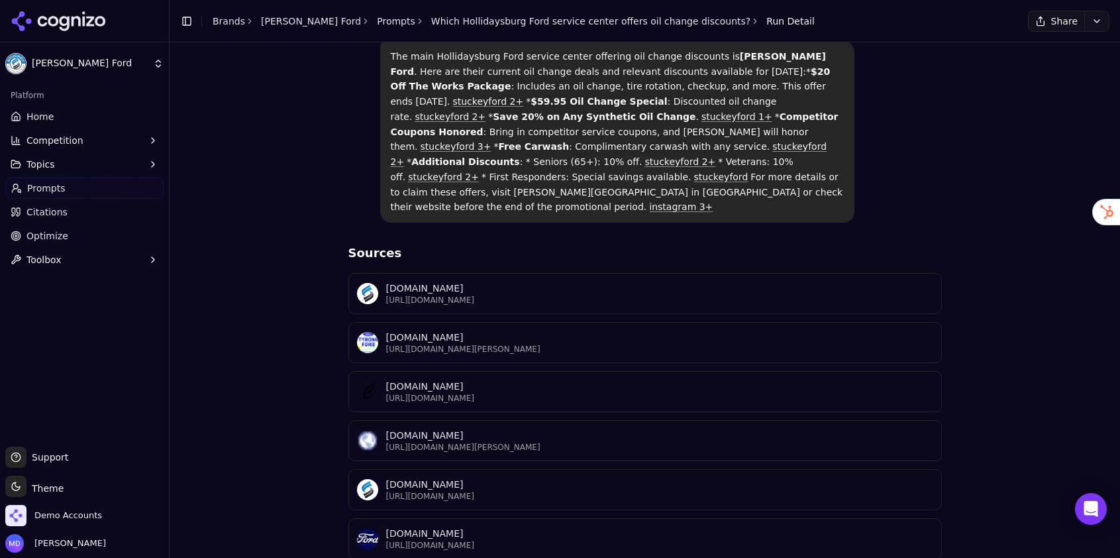
scroll to position [121, 0]
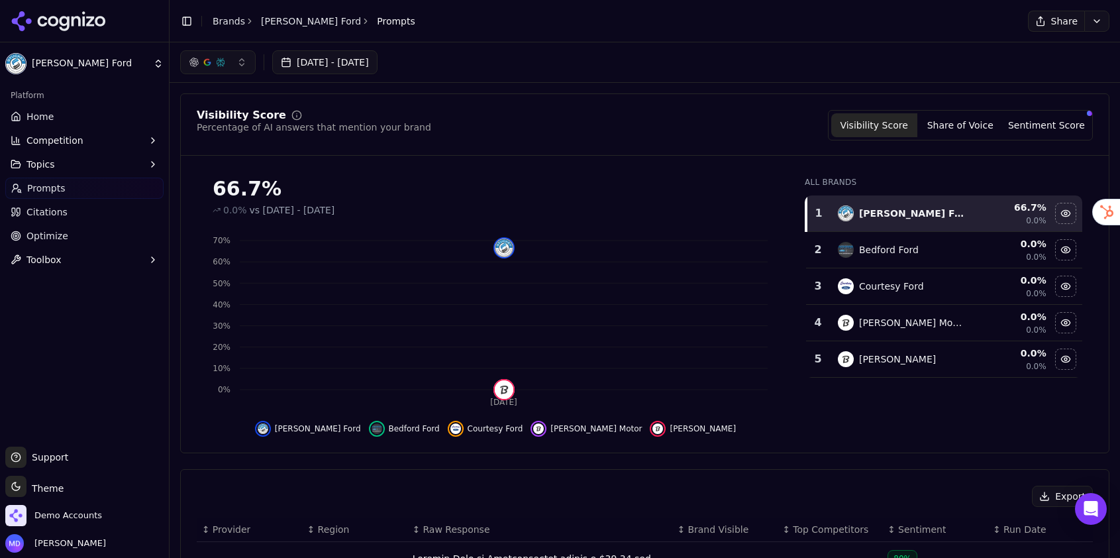
scroll to position [344, 0]
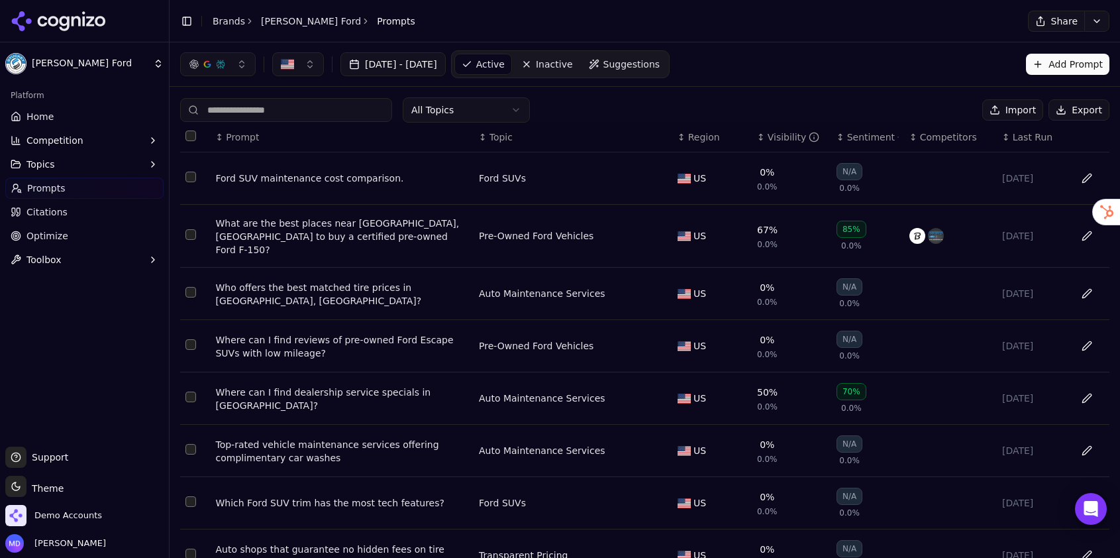
click at [768, 138] on div "Visibility" at bounding box center [794, 137] width 52 height 13
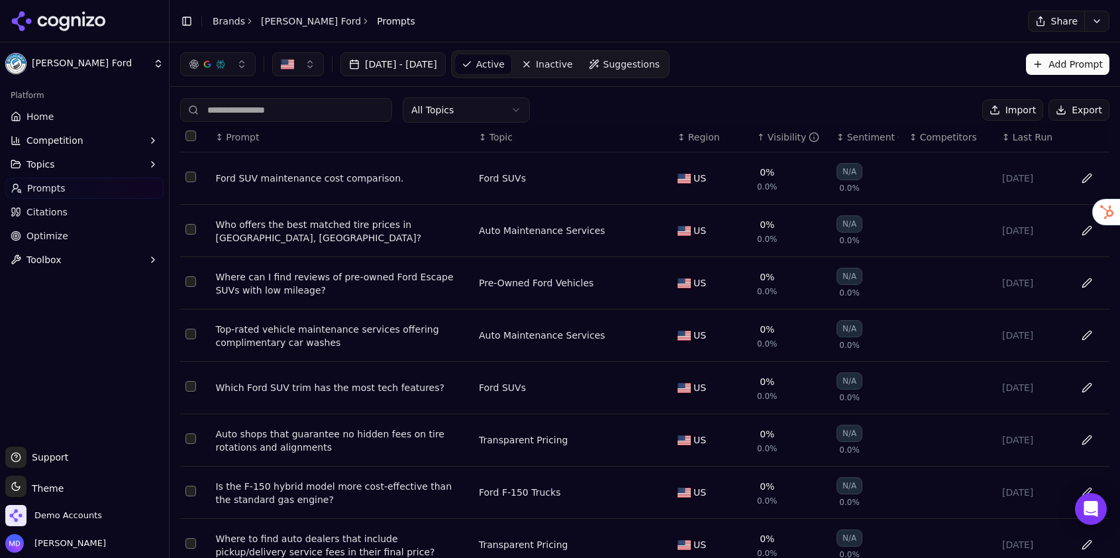
click at [765, 138] on div "↑ Visibility" at bounding box center [791, 137] width 69 height 13
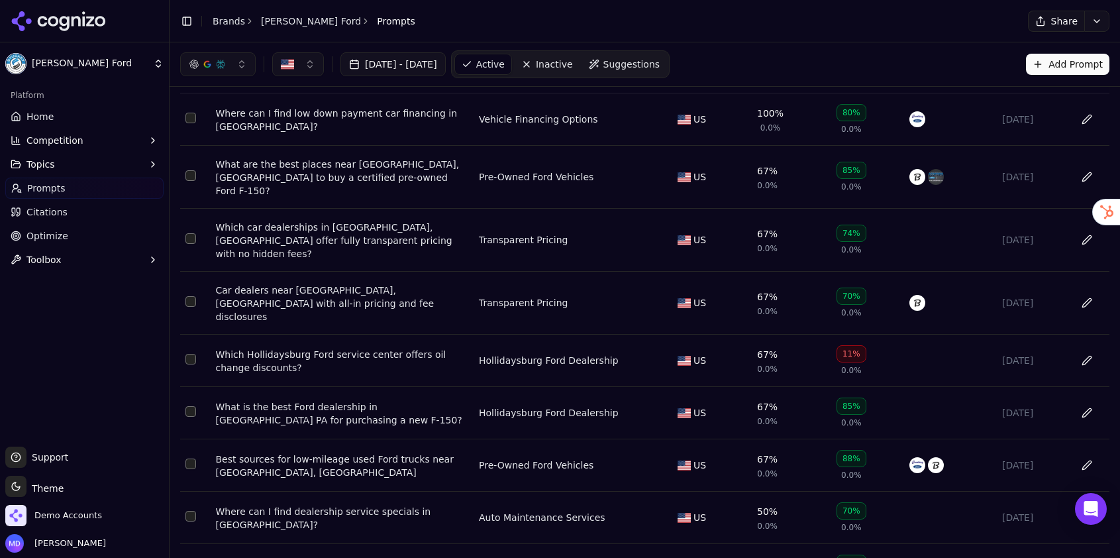
scroll to position [68, 0]
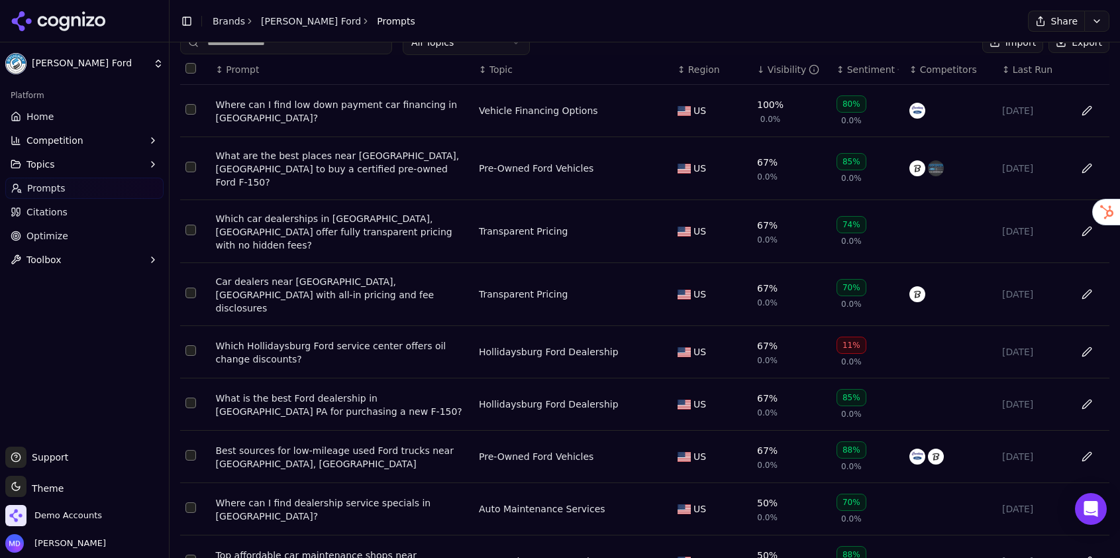
click at [396, 392] on div "What is the best Ford dealership in Hollidaysburg PA for purchasing a new F-150?" at bounding box center [341, 405] width 253 height 26
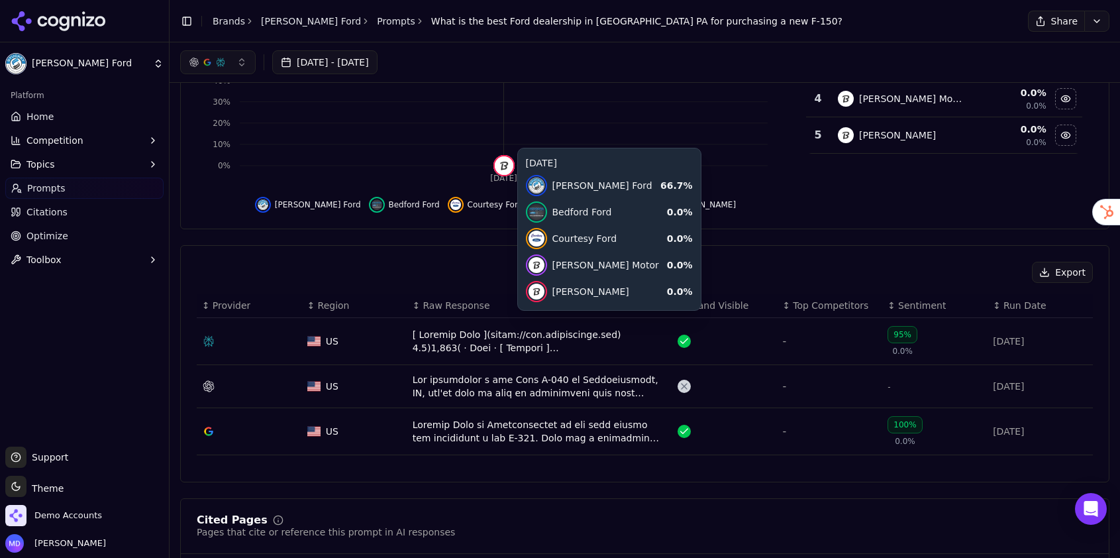
scroll to position [223, 0]
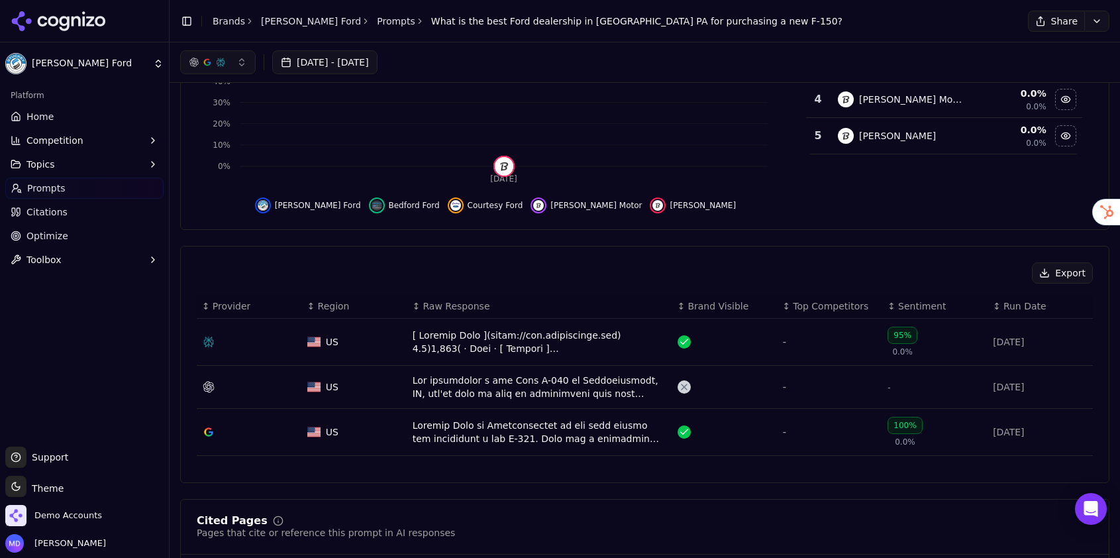
click at [437, 392] on div "Data table" at bounding box center [540, 387] width 254 height 26
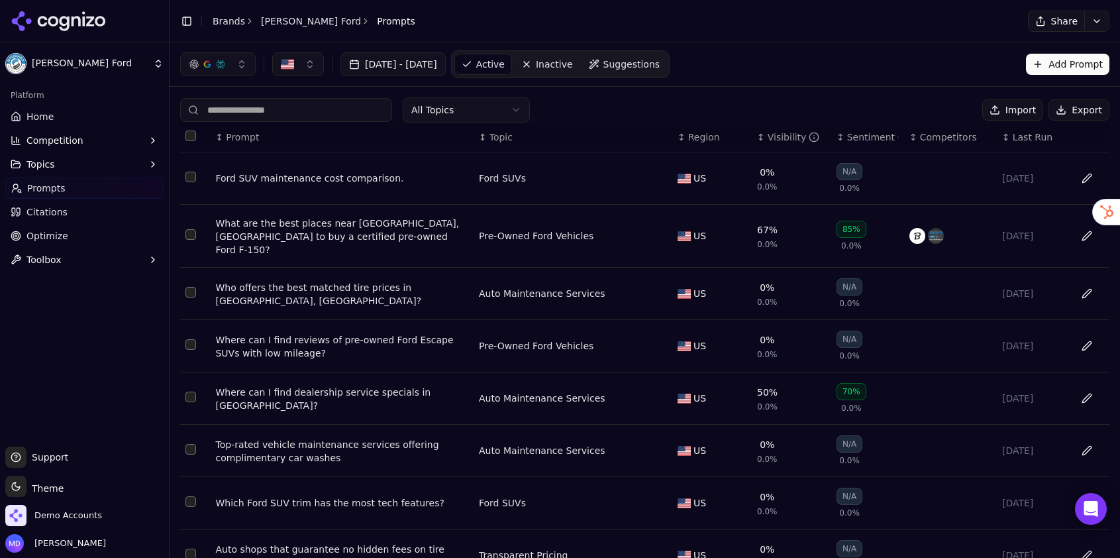
click at [773, 145] on th "↕ Visibility" at bounding box center [791, 138] width 79 height 30
click at [769, 140] on div "Visibility" at bounding box center [794, 137] width 52 height 13
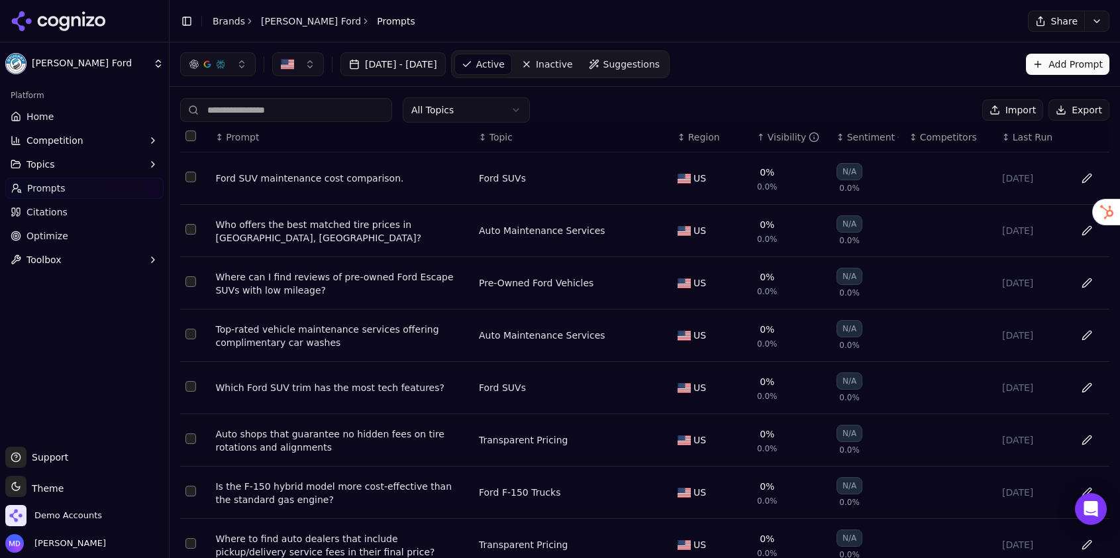
click at [769, 140] on div "Visibility" at bounding box center [794, 137] width 52 height 13
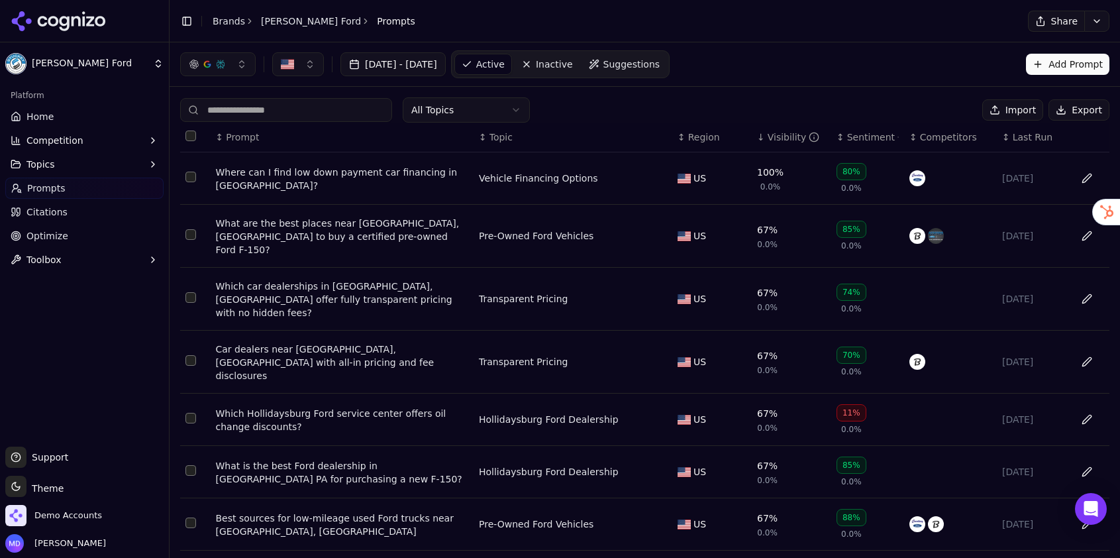
scroll to position [164, 0]
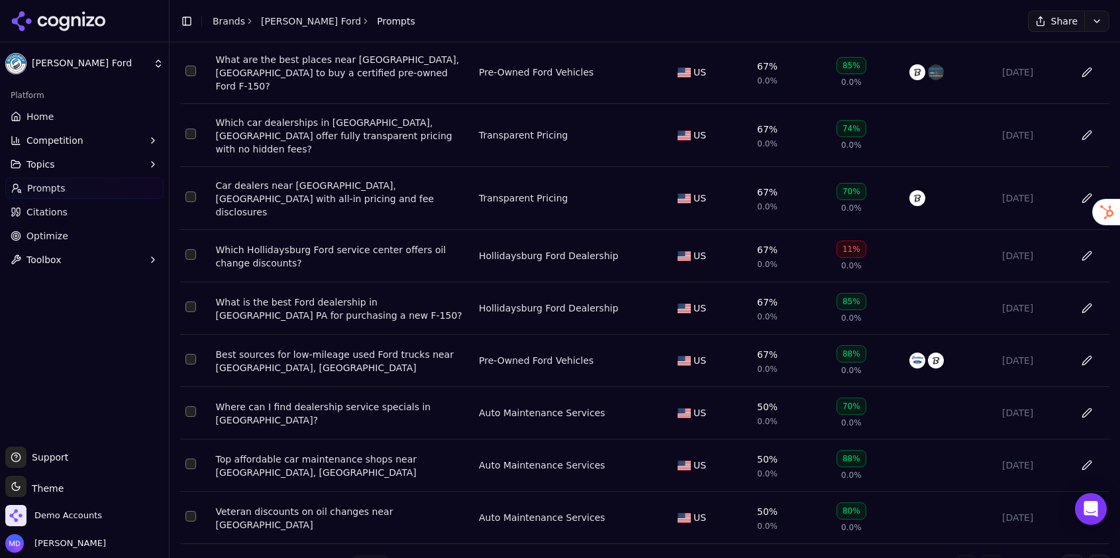
click at [377, 348] on div "Best sources for low-mileage used Ford trucks near Hollidaysburg, PA" at bounding box center [341, 361] width 253 height 26
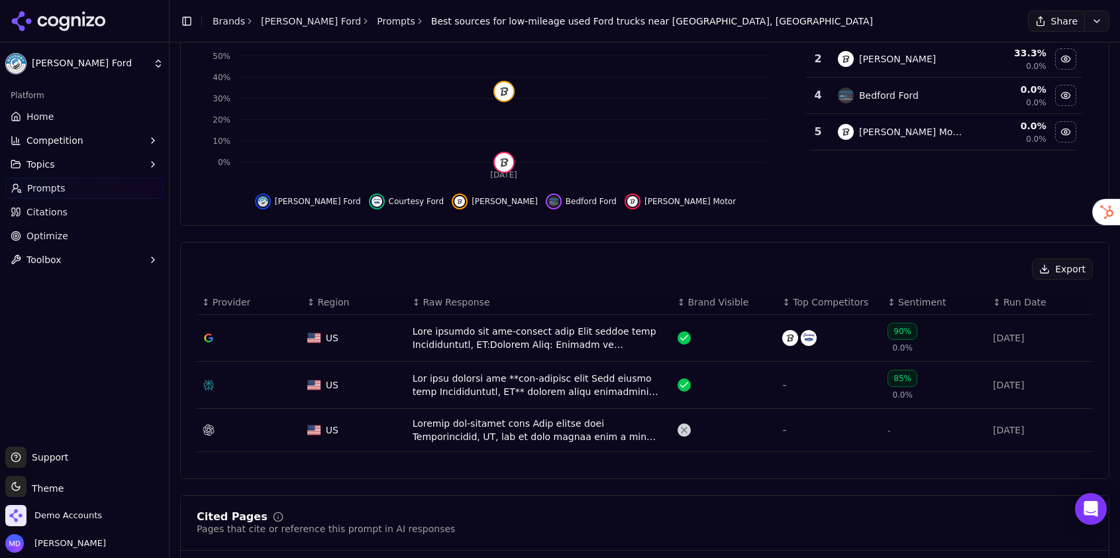
scroll to position [234, 0]
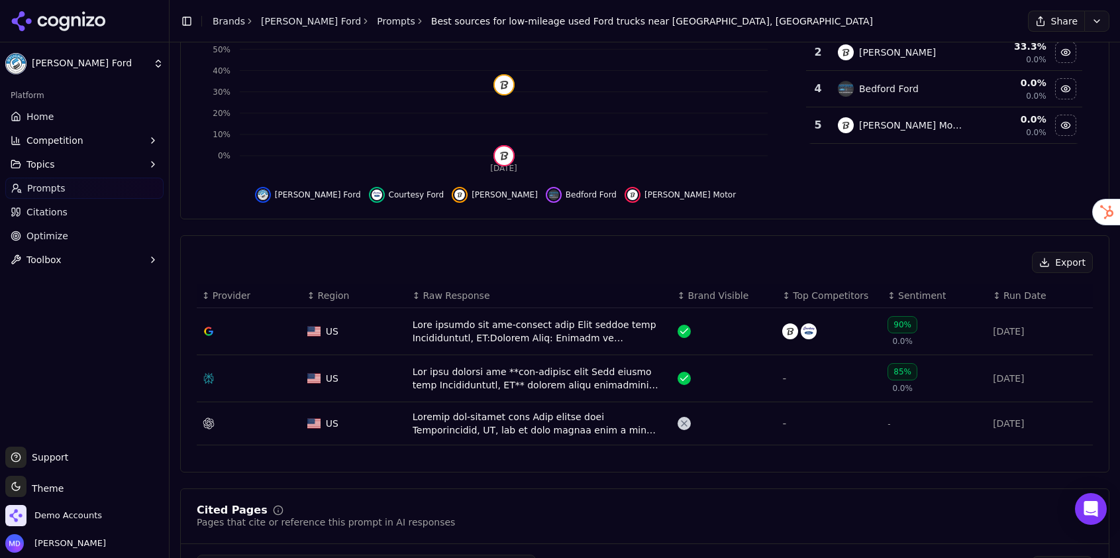
click at [475, 427] on div "Data table" at bounding box center [540, 423] width 254 height 26
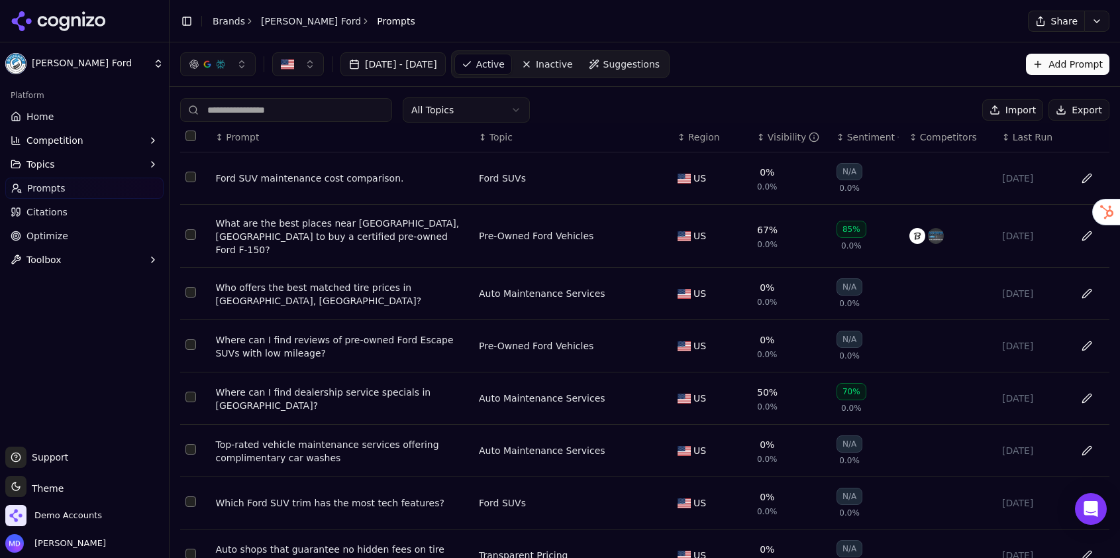
click at [770, 138] on div "Visibility" at bounding box center [794, 137] width 52 height 13
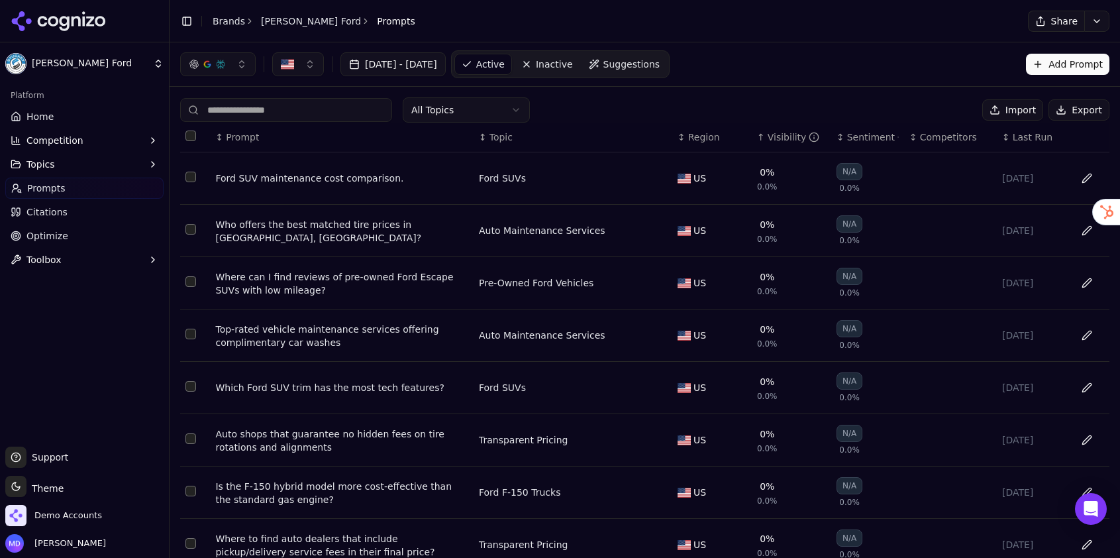
click at [770, 138] on div "Visibility" at bounding box center [794, 137] width 52 height 13
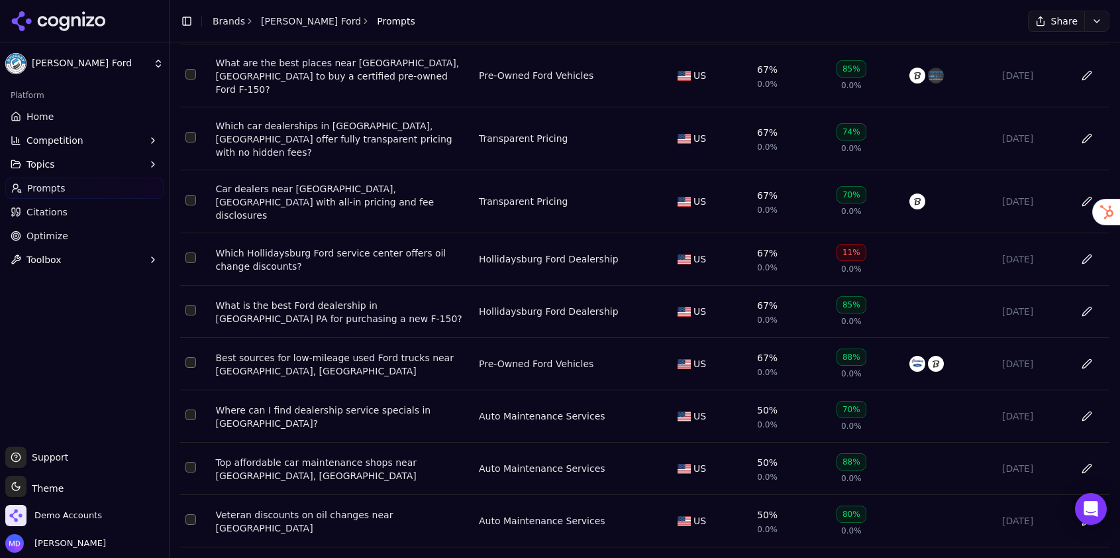
scroll to position [164, 0]
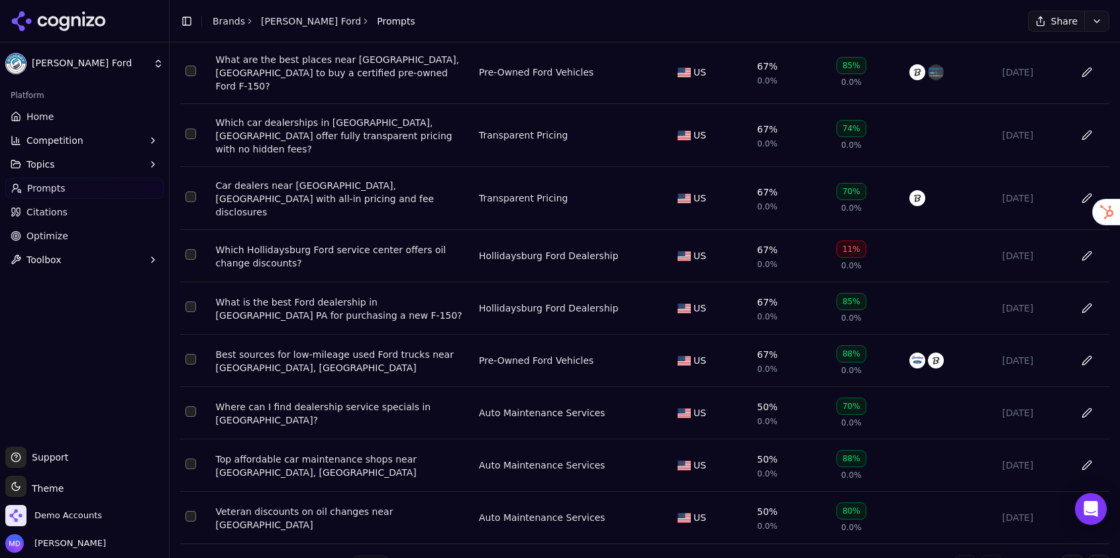
click at [1073, 554] on button "Go to next page" at bounding box center [1072, 564] width 21 height 21
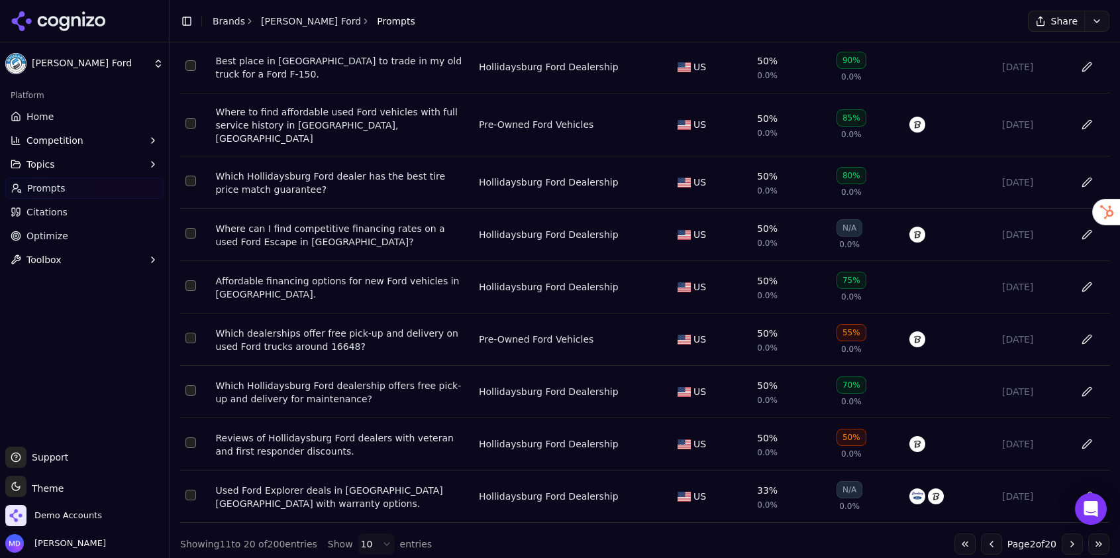
click at [392, 276] on div "Affordable financing options for new Ford vehicles in Hollidaysburg." at bounding box center [341, 287] width 253 height 26
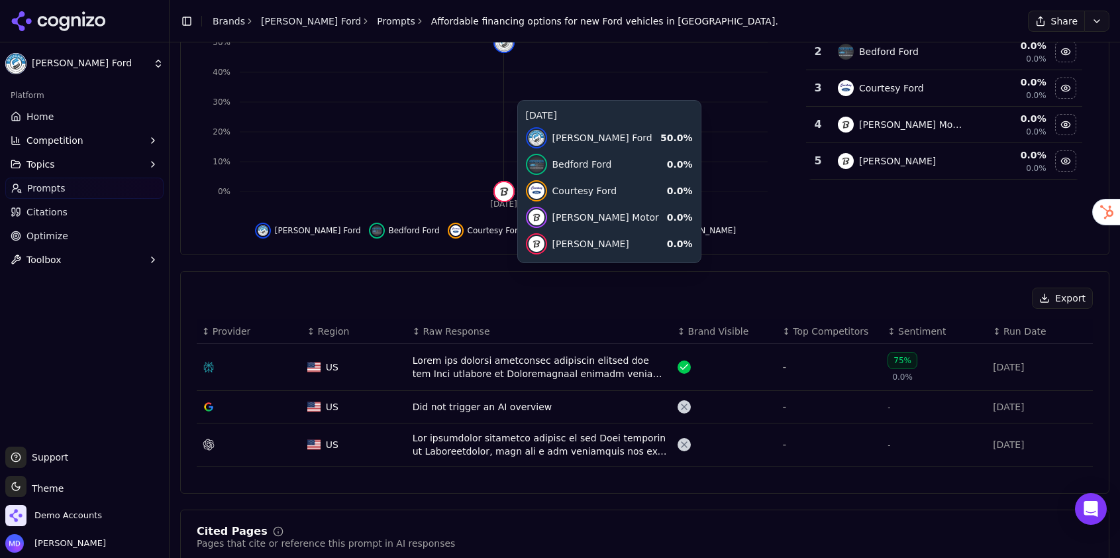
scroll to position [204, 0]
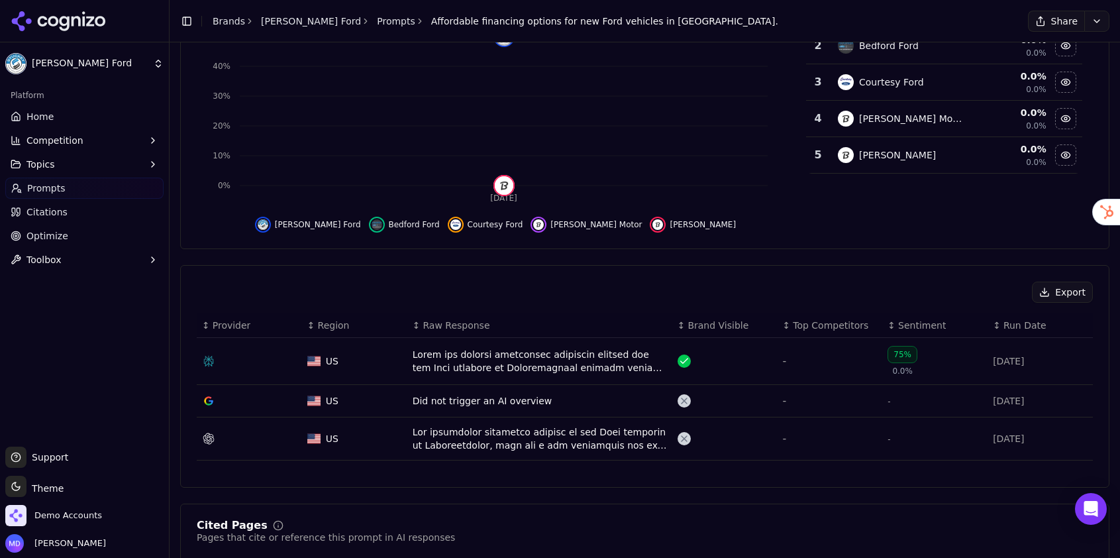
click at [443, 441] on div "Data table" at bounding box center [540, 438] width 254 height 26
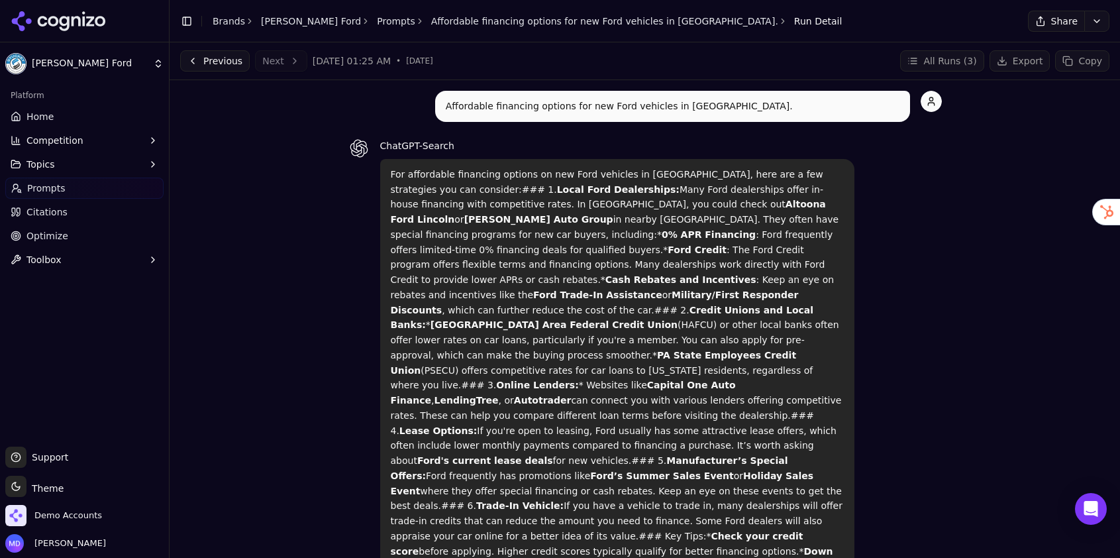
click at [377, 25] on link "Prompts" at bounding box center [396, 21] width 38 height 13
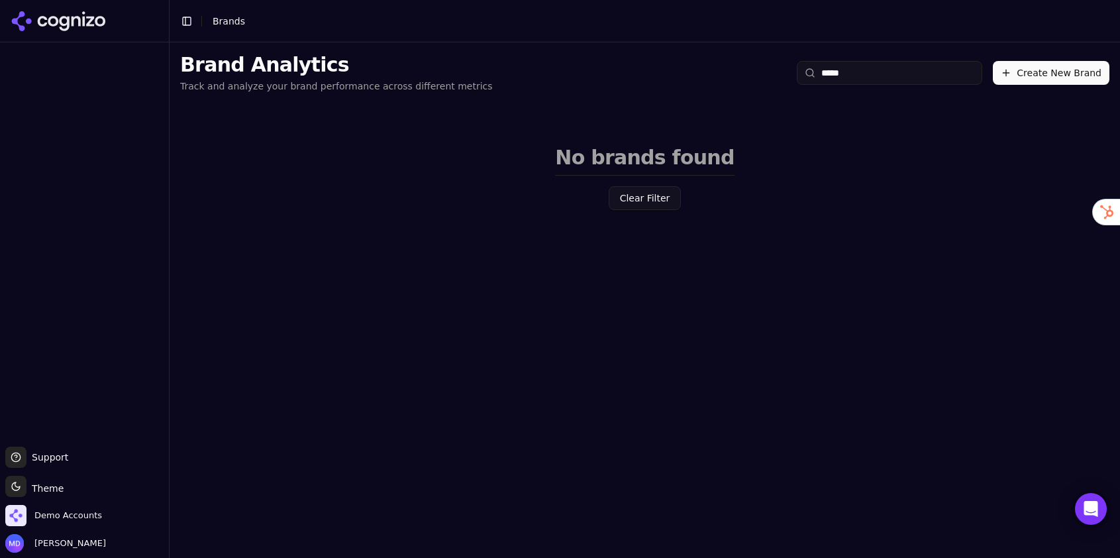
drag, startPoint x: 870, startPoint y: 70, endPoint x: 743, endPoint y: 69, distance: 127.9
click at [742, 69] on div "Brand Analytics Track and analyze your brand performance across different metri…" at bounding box center [645, 72] width 951 height 61
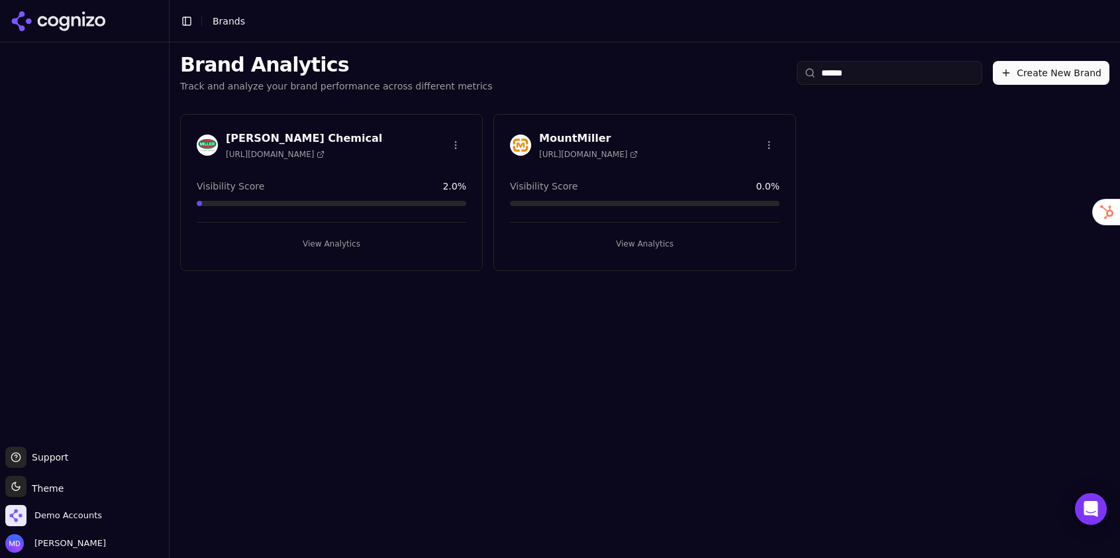
type input "******"
click at [325, 246] on button "View Analytics" at bounding box center [332, 243] width 270 height 21
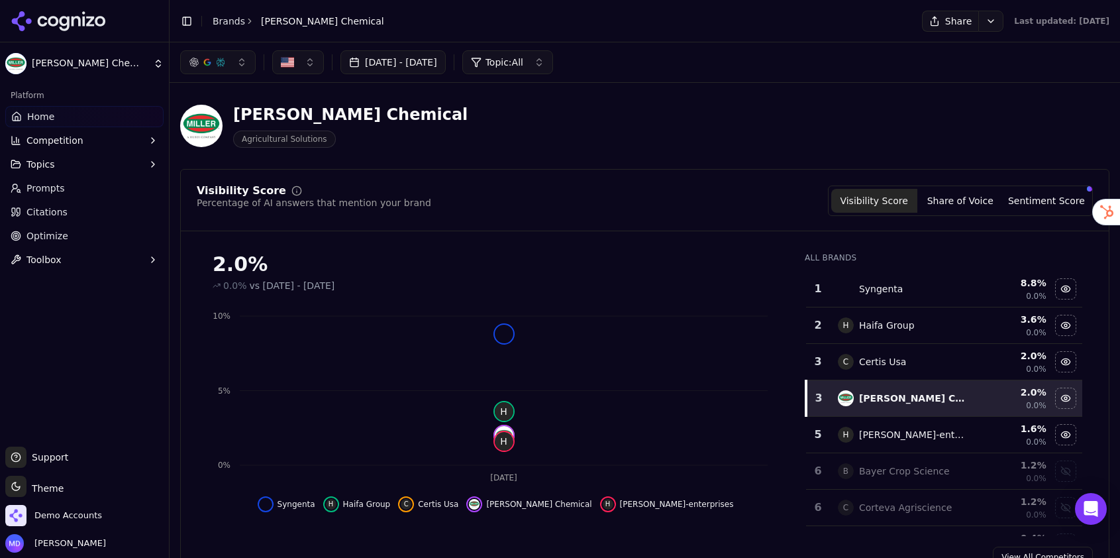
click at [66, 226] on link "Optimize" at bounding box center [84, 235] width 158 height 21
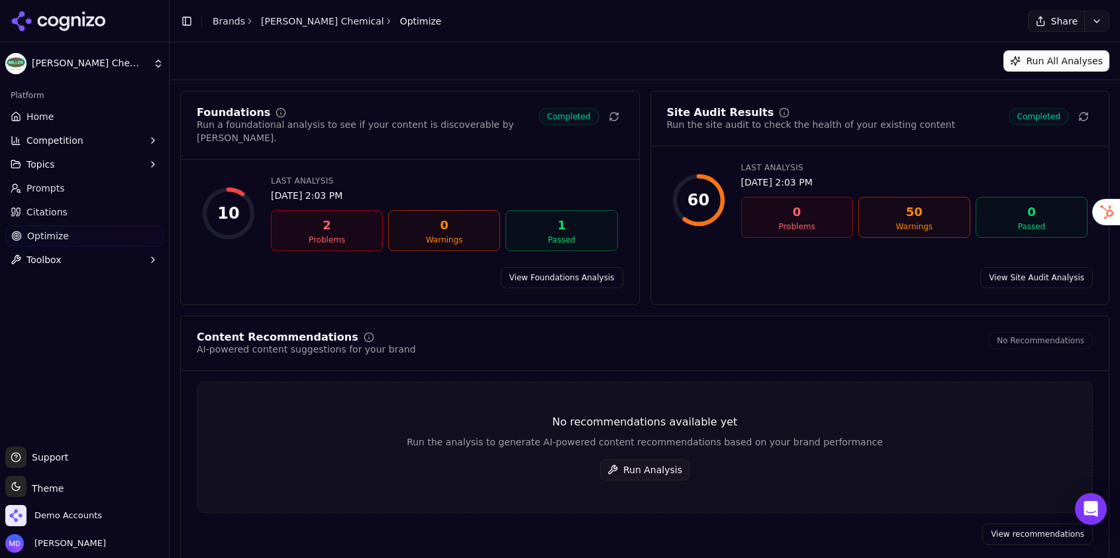
click at [626, 460] on button "Run Analysis" at bounding box center [644, 469] width 89 height 21
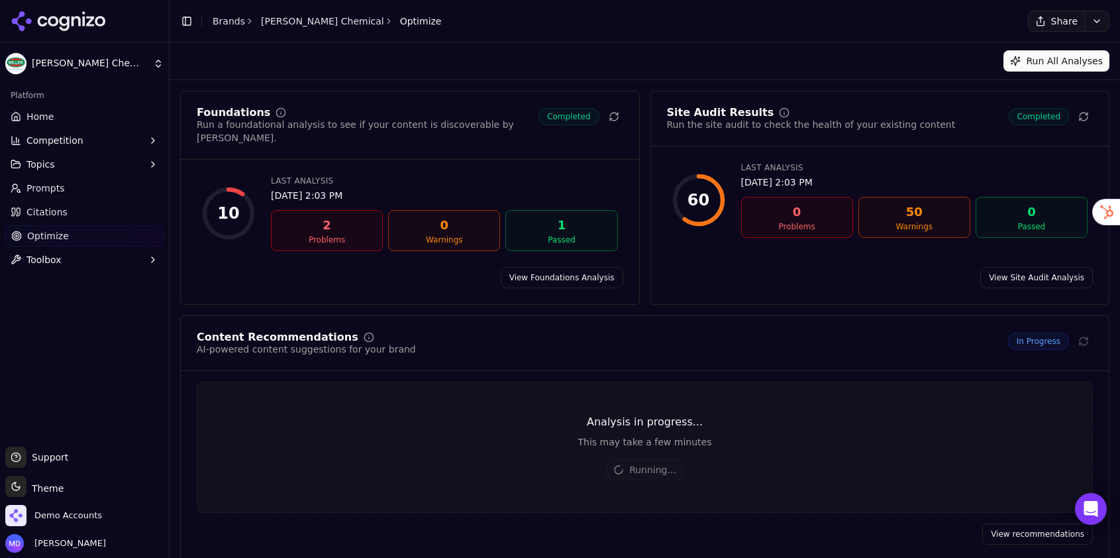
click at [122, 115] on link "Home" at bounding box center [84, 116] width 158 height 21
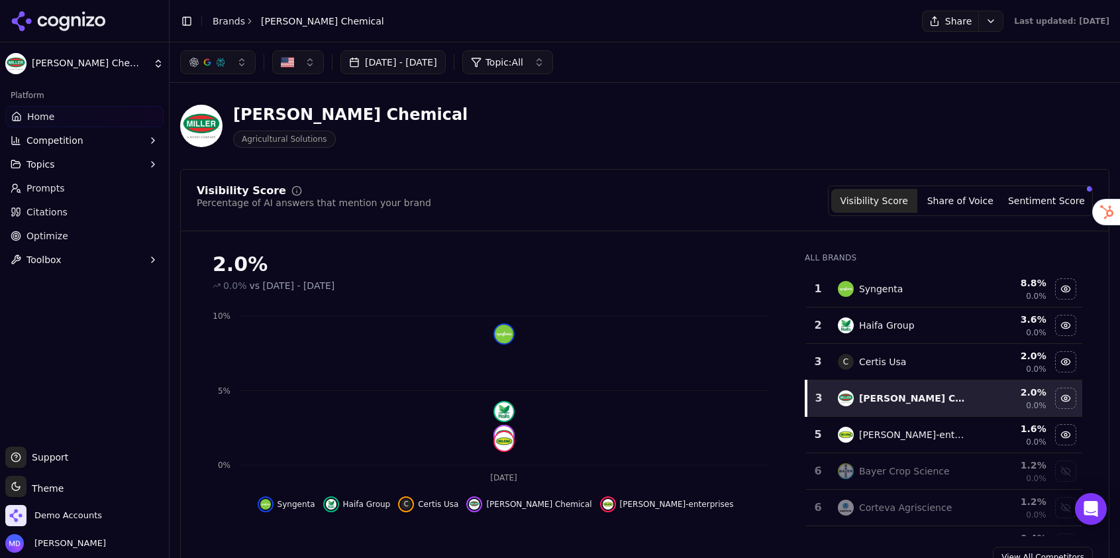
click at [54, 240] on span "Optimize" at bounding box center [47, 235] width 42 height 13
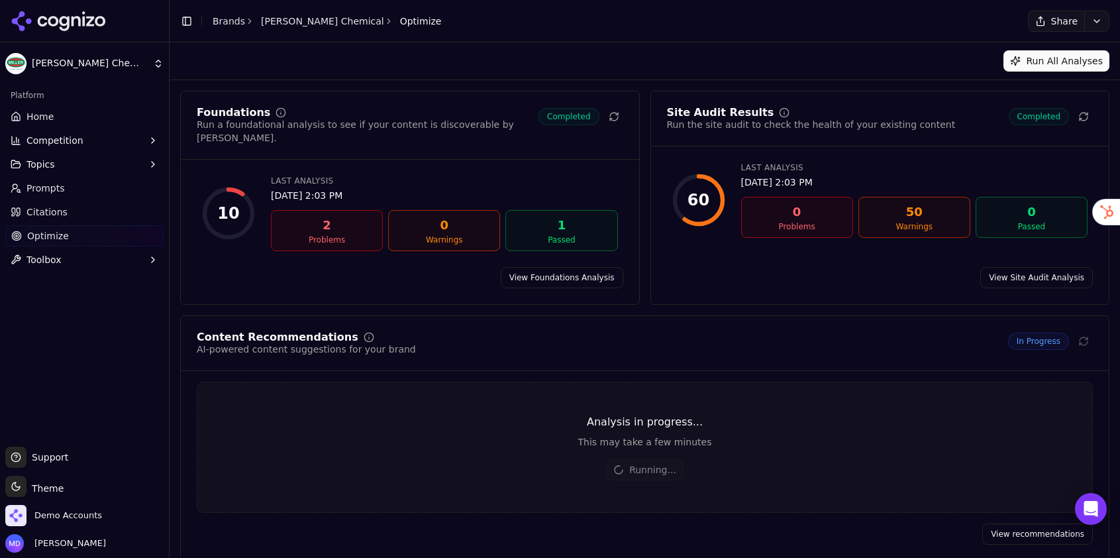
click at [232, 17] on link "Brands" at bounding box center [229, 21] width 32 height 11
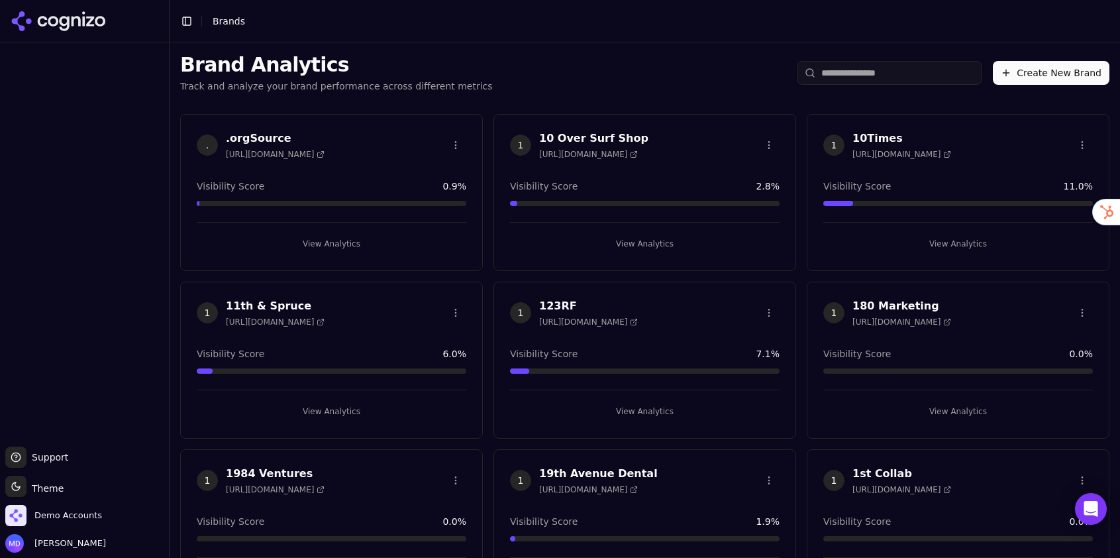
click at [874, 74] on input "search" at bounding box center [889, 73] width 185 height 24
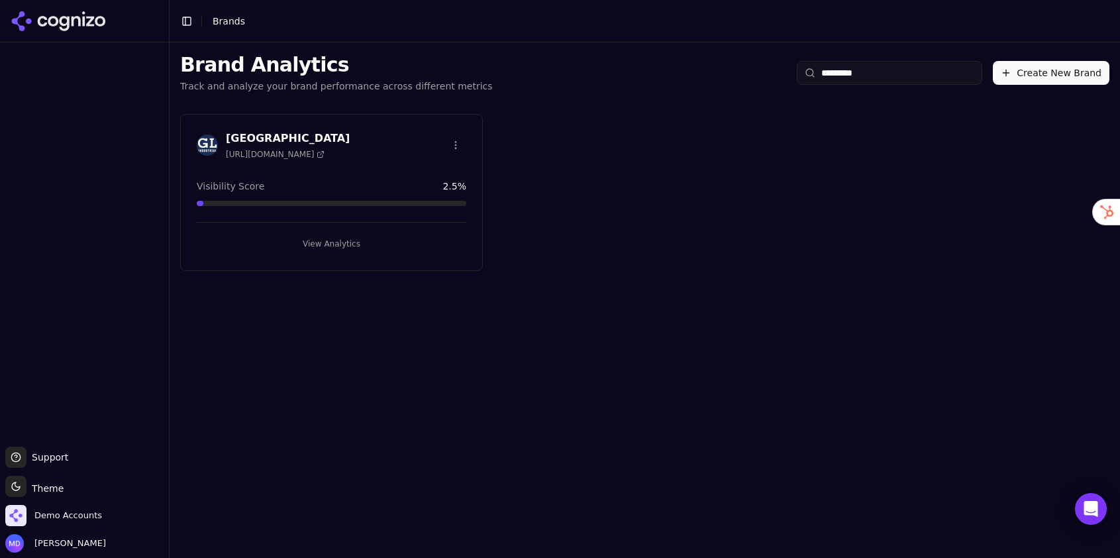
type input "*********"
click at [345, 249] on button "View Analytics" at bounding box center [332, 243] width 270 height 21
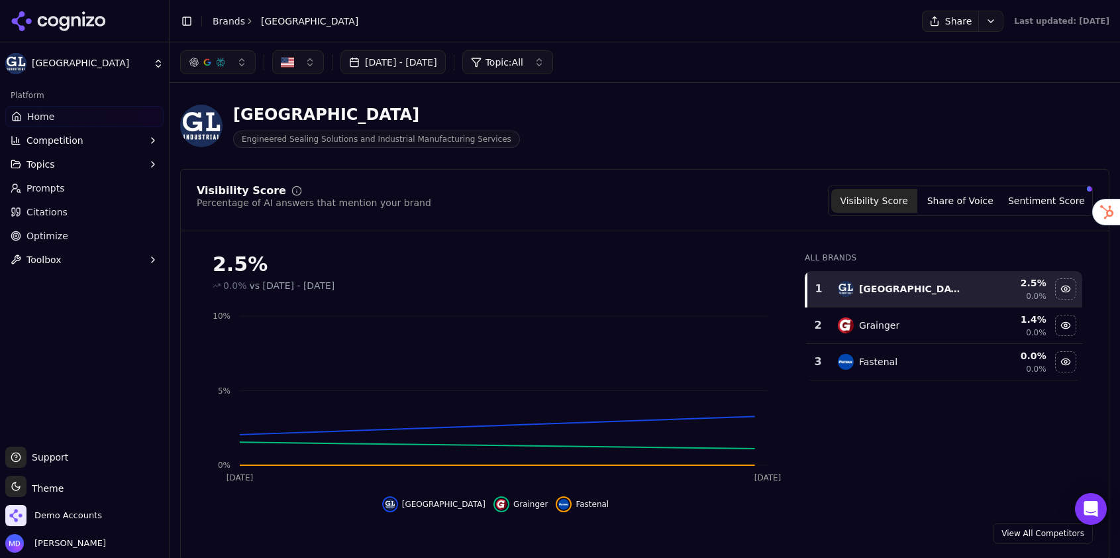
click at [124, 219] on link "Citations" at bounding box center [84, 211] width 158 height 21
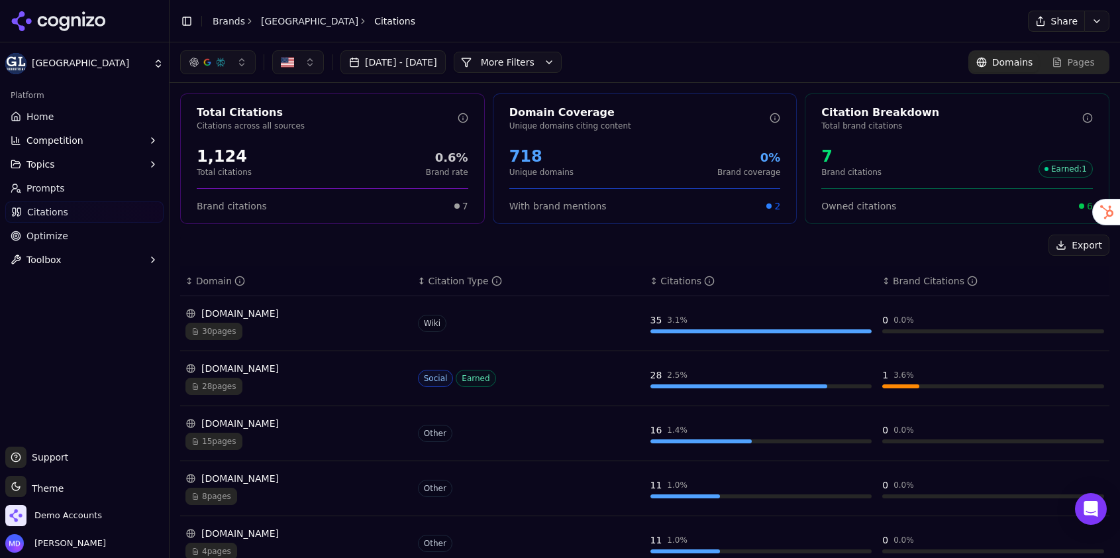
click at [119, 229] on link "Optimize" at bounding box center [84, 235] width 158 height 21
